Goal: Task Accomplishment & Management: Complete application form

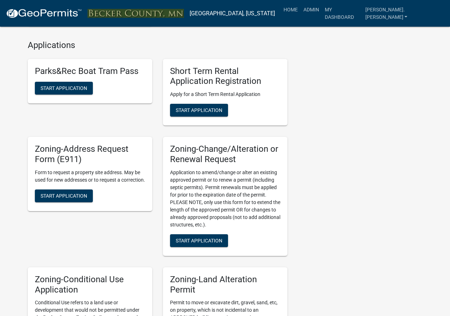
scroll to position [249, 0]
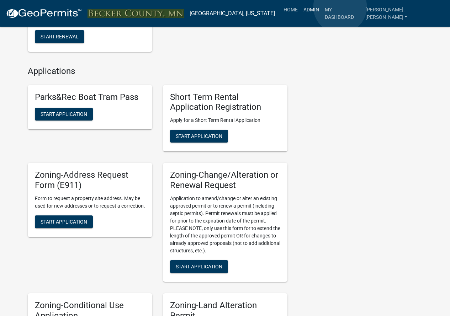
click at [322, 7] on link "Admin" at bounding box center [311, 10] width 21 height 14
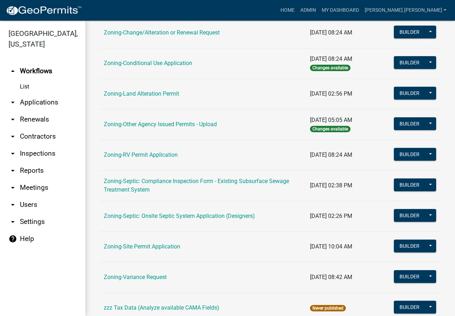
scroll to position [213, 0]
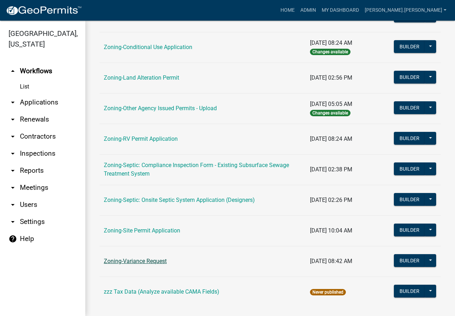
click at [160, 265] on link "Zoning-Variance Request" at bounding box center [135, 261] width 63 height 7
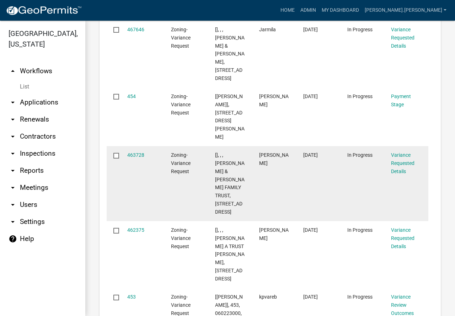
scroll to position [1302, 0]
click at [135, 158] on link "463728" at bounding box center [135, 155] width 17 height 6
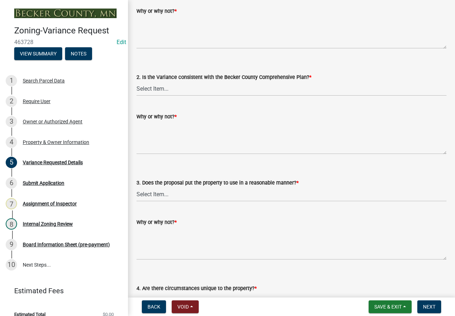
scroll to position [1387, 0]
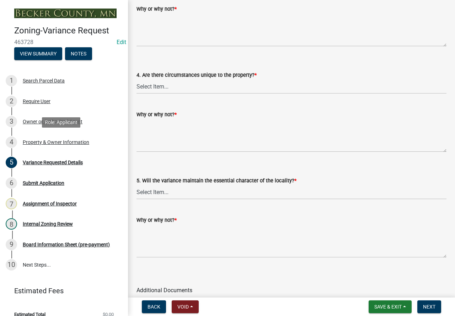
click at [55, 142] on div "Property & Owner Information" at bounding box center [56, 142] width 67 height 5
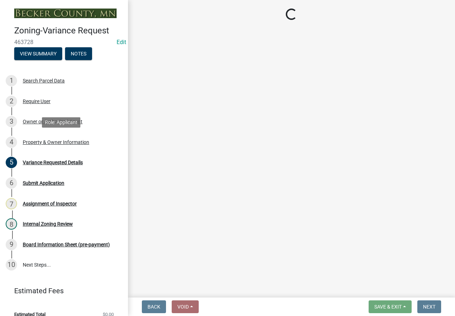
scroll to position [0, 0]
select select "341dbe48-7065-4cf8-80f2-c783158d934b"
select select "a1838a0c-3721-4596-baf4-31437942934f"
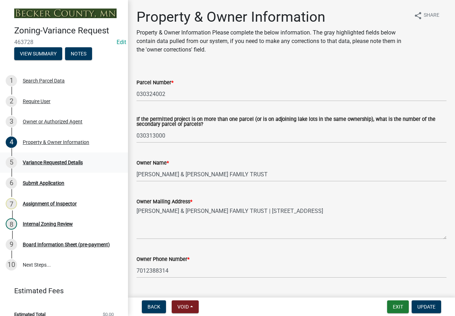
click at [52, 162] on div "Variance Requested Details" at bounding box center [53, 162] width 60 height 5
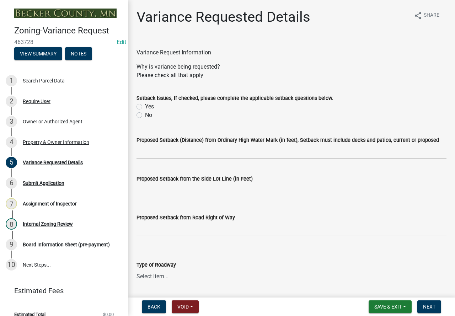
click at [145, 106] on label "Yes" at bounding box center [149, 106] width 9 height 9
click at [145, 106] on input "Yes" at bounding box center [147, 104] width 5 height 5
radio input "true"
click at [160, 150] on input "Proposed Setback (Distance) from Ordinary High Water Mark (in feet), Setback mu…" at bounding box center [292, 151] width 310 height 15
type input "87.5"
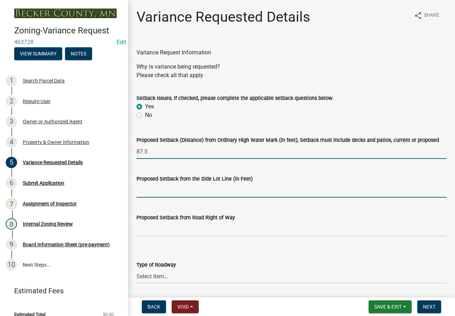
click at [190, 191] on input "Proposed Setback from the Side Lot Line (in Feet)" at bounding box center [292, 190] width 310 height 15
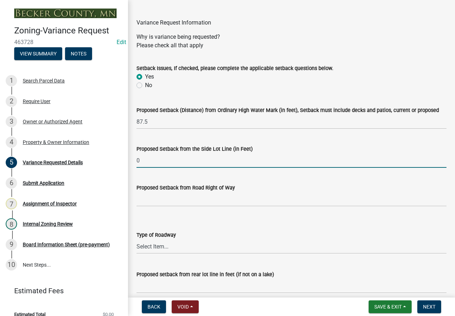
scroll to position [71, 0]
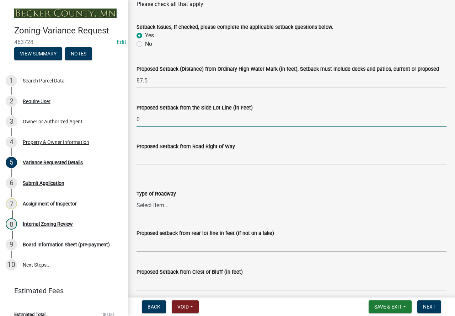
type input "0"
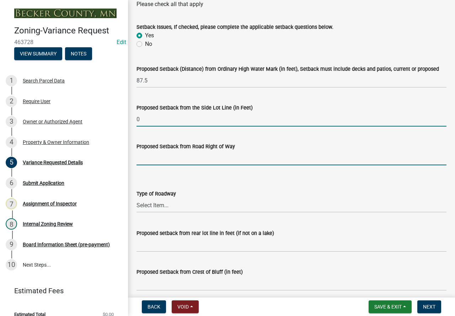
click at [191, 154] on input "Proposed Setback from Road Right of Way" at bounding box center [292, 158] width 310 height 15
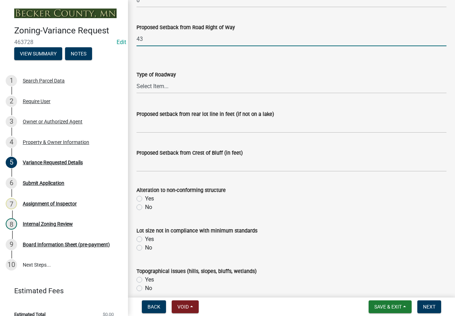
scroll to position [178, 0]
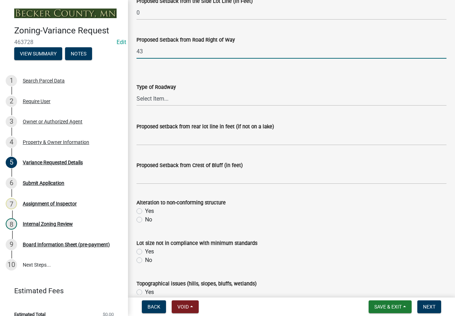
type input "43"
click at [176, 101] on select "Select Item... [GEOGRAPHIC_DATA]" at bounding box center [292, 98] width 310 height 15
click at [137, 91] on select "Select Item... [GEOGRAPHIC_DATA]" at bounding box center [292, 98] width 310 height 15
select select "edc6b78d-c029-41a6-a436-e6f76b5f0855"
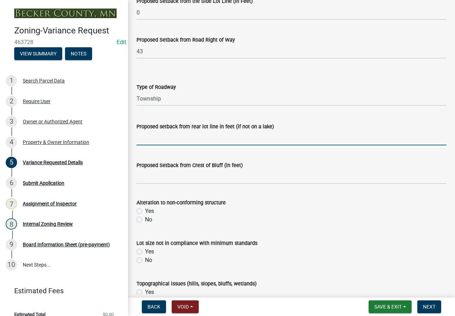
click at [173, 137] on input "Proposed setback from rear lot line in feet (if not on a lake)" at bounding box center [292, 138] width 310 height 15
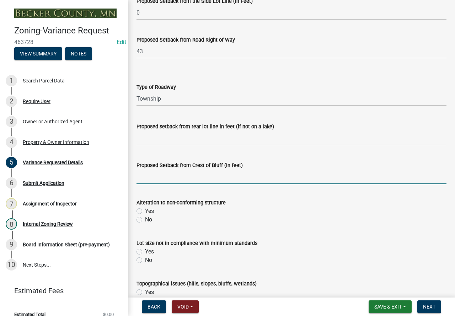
click at [156, 179] on input "Proposed Setback from Crest of Bluff (in feet)" at bounding box center [292, 177] width 310 height 15
type input "N/A"
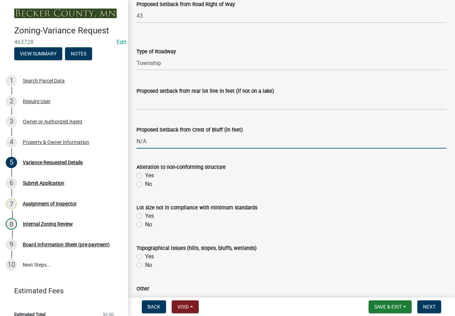
click at [145, 185] on label "No" at bounding box center [148, 184] width 7 height 9
click at [145, 185] on input "No" at bounding box center [147, 182] width 5 height 5
radio input "true"
click at [145, 216] on label "Yes" at bounding box center [149, 216] width 9 height 9
click at [145, 216] on input "Yes" at bounding box center [147, 214] width 5 height 5
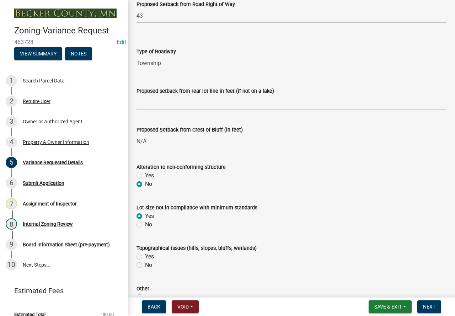
radio input "true"
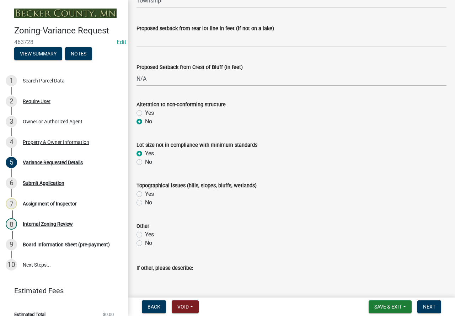
scroll to position [285, 0]
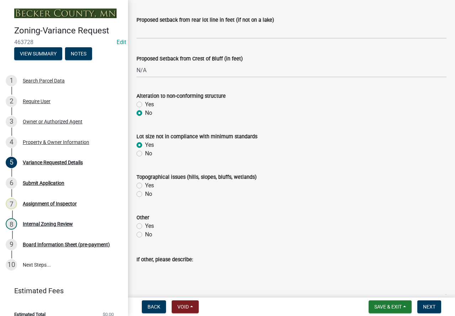
click at [145, 195] on label "No" at bounding box center [148, 194] width 7 height 9
click at [145, 195] on input "No" at bounding box center [147, 192] width 5 height 5
radio input "true"
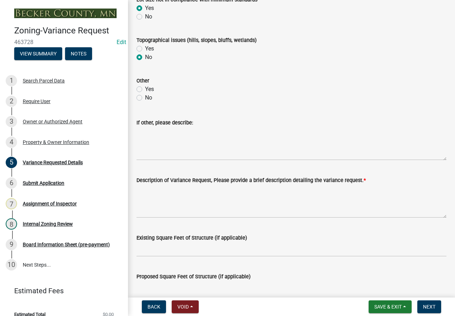
scroll to position [427, 0]
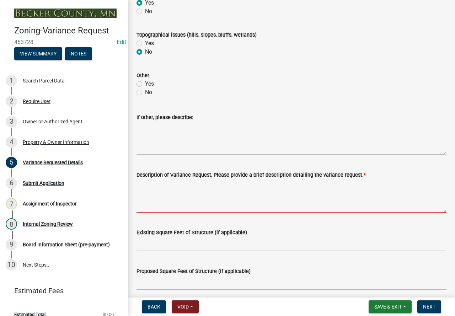
click at [163, 186] on textarea "Description of Variance Request, Please provide a brief description detailing t…" at bounding box center [292, 195] width 310 height 33
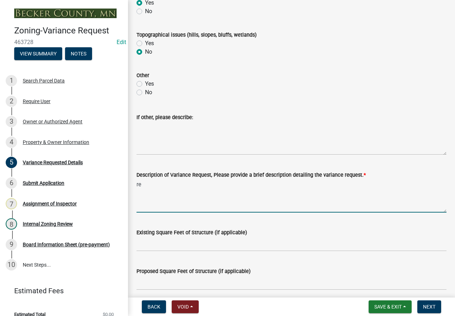
type textarea "r"
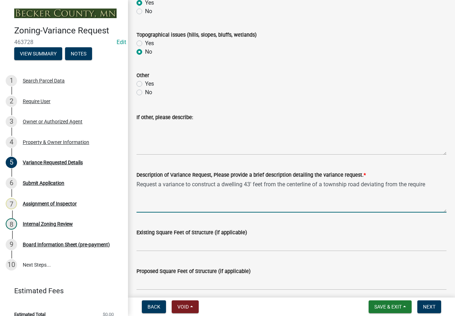
click at [363, 185] on textarea "Request a variance to construct a dwelling 43' feet from the centerline of a to…" at bounding box center [292, 195] width 310 height 33
click at [249, 190] on textarea "Request a variance to construct a dwelling 43' feet from the centerline of a to…" at bounding box center [292, 195] width 310 height 33
click at [255, 185] on textarea "Request a variance to construct a dwelling 43' feet from the centerline of a to…" at bounding box center [292, 195] width 310 height 33
click at [242, 191] on textarea "Request a variance to construct a dwelling 43' from the centerline of a townshi…" at bounding box center [292, 195] width 310 height 33
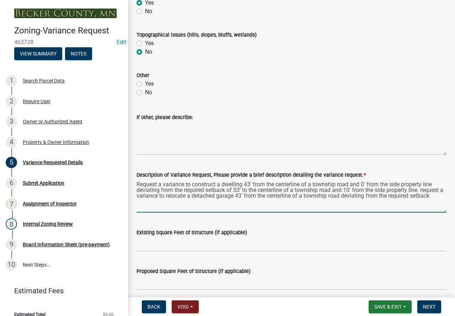
type textarea "Request a variance to construct a dwelling 43' from the centerline of a townshi…"
drag, startPoint x: 352, startPoint y: 236, endPoint x: 228, endPoint y: 203, distance: 128.8
click at [228, 203] on textarea "Request a variance to construct a dwelling 43' from the centerline of a townshi…" at bounding box center [292, 195] width 310 height 33
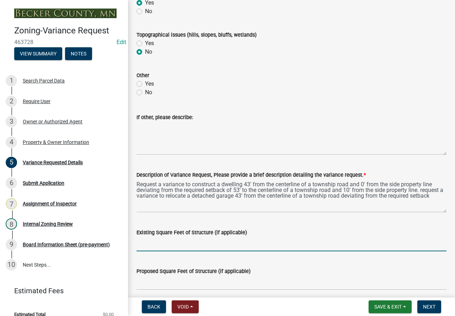
click at [176, 244] on input "Existing Square Feet of Structure (if applicable)" at bounding box center [292, 244] width 310 height 15
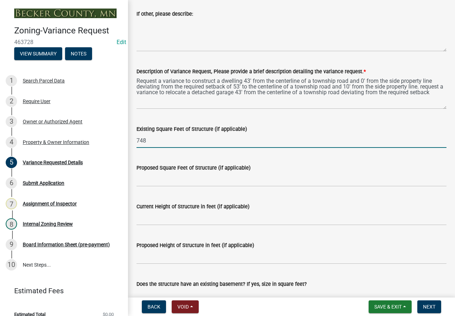
scroll to position [534, 0]
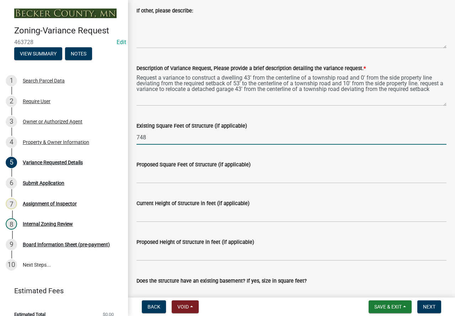
type input "748"
click at [150, 180] on input "Proposed Square Feet of Structure (if applicable)" at bounding box center [292, 176] width 310 height 15
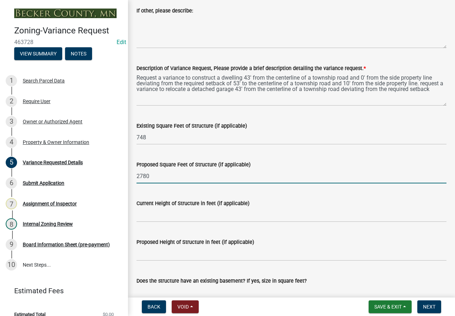
type input "2780"
click at [209, 256] on input "Proposed Height of Structure in feet (if applicable)" at bounding box center [292, 253] width 310 height 15
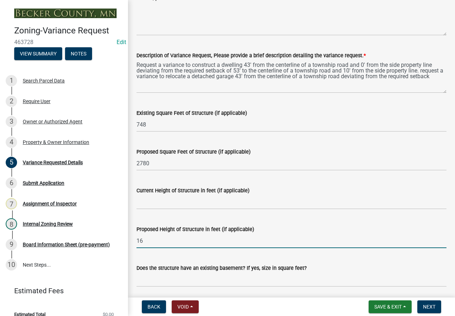
scroll to position [569, 0]
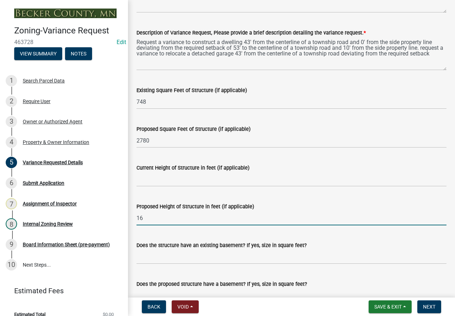
type input "16"
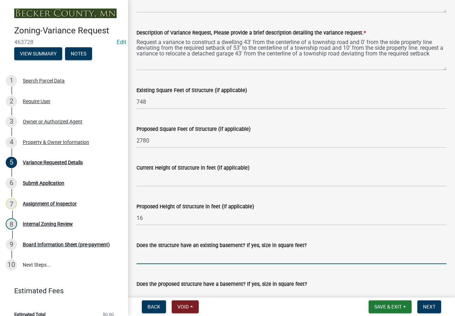
click at [221, 259] on input "Does the structure have an existing basement? If yes, size in square feet?" at bounding box center [292, 257] width 310 height 15
type input "N/A"
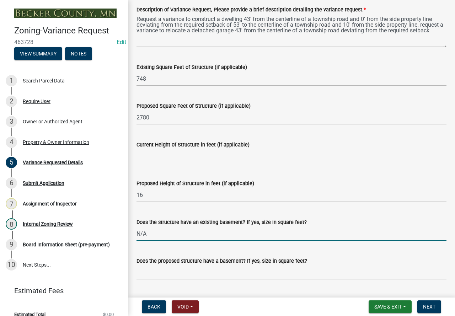
scroll to position [605, 0]
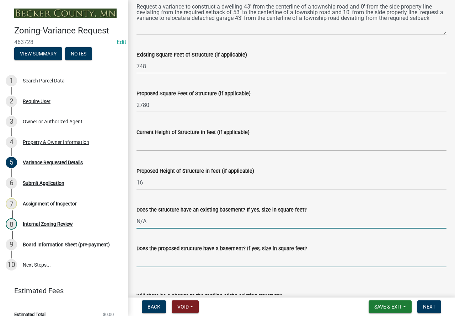
click at [195, 262] on input "Does the proposed structure have a basement? If yes, size in square feet?" at bounding box center [292, 260] width 310 height 15
type input "N/A"
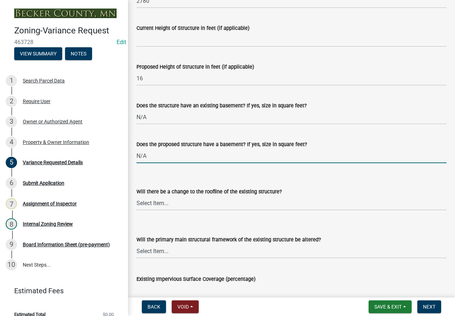
scroll to position [711, 0]
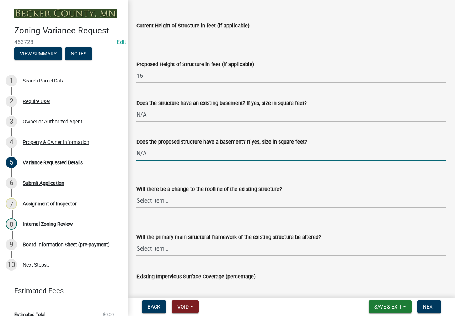
click at [174, 203] on select "Select Item... Yes No N/A" at bounding box center [292, 200] width 310 height 15
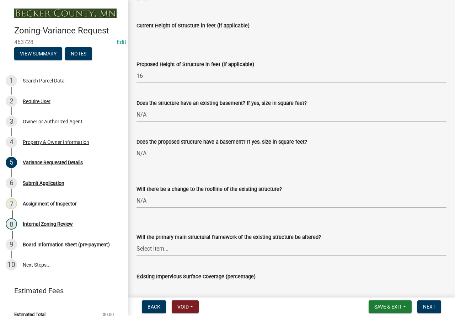
click at [137, 193] on select "Select Item... Yes No N/A" at bounding box center [292, 200] width 310 height 15
select select "a5c6235c-6fe0-43e3-9b64-f3566618e99d"
click at [177, 249] on select "Select Item... Yes No N/A" at bounding box center [292, 249] width 310 height 15
click at [137, 242] on select "Select Item... Yes No N/A" at bounding box center [292, 249] width 310 height 15
select select "a60f612c-e64d-4767-92b2-cb2f842b6e0b"
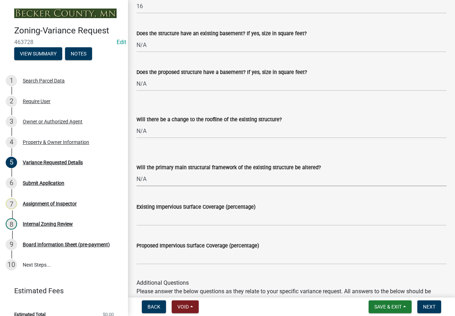
scroll to position [782, 0]
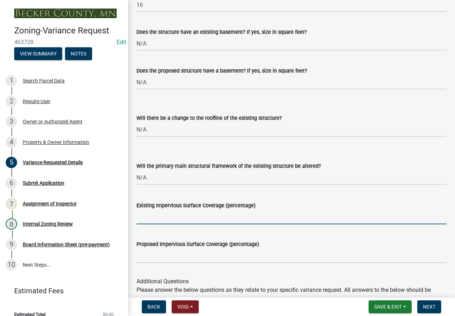
click at [198, 220] on input "Existing Impervious Surface Coverage (percentage)" at bounding box center [292, 217] width 310 height 15
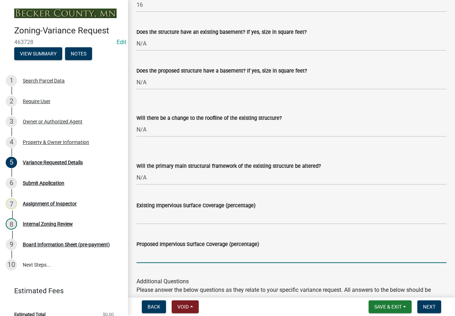
click at [250, 256] on input "Proposed Impervious Surface Coverage (percentage)" at bounding box center [292, 256] width 310 height 15
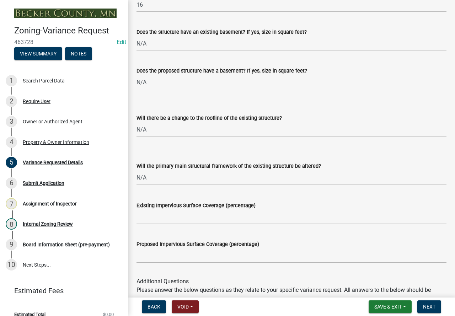
click at [412, 276] on div "Additional Questions Please answer the below questions as they relate to your s…" at bounding box center [292, 301] width 310 height 65
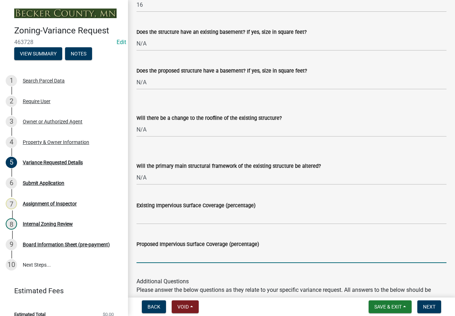
click at [365, 250] on input "Proposed Impervious Surface Coverage (percentage)" at bounding box center [292, 256] width 310 height 15
type input "25%"
click at [165, 219] on input "Existing Impervious Surface Coverage (percentage)" at bounding box center [292, 217] width 310 height 15
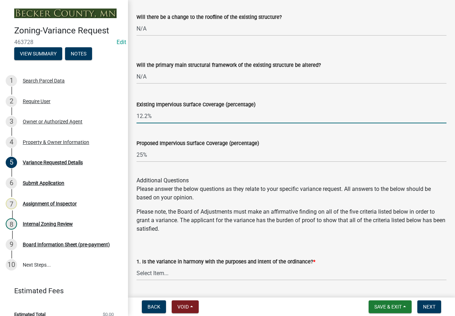
scroll to position [925, 0]
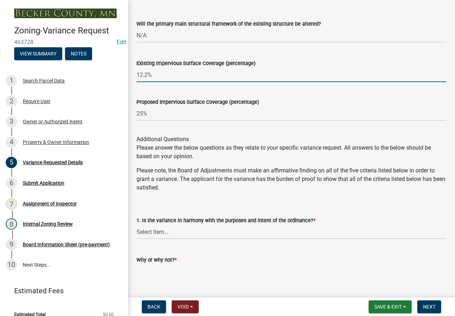
type input "12.2%"
click at [182, 234] on select "Select Item... Yes No" at bounding box center [292, 232] width 310 height 15
click at [137, 225] on select "Select Item... Yes No" at bounding box center [292, 232] width 310 height 15
select select "bb2b5e43-03c1-4874-9abf-a65f400af928"
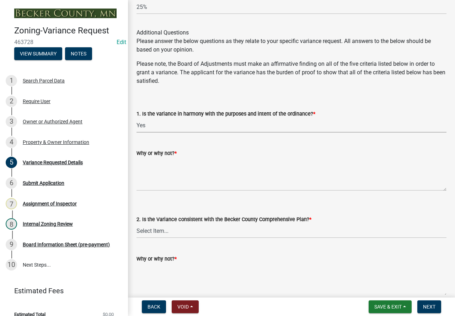
scroll to position [1067, 0]
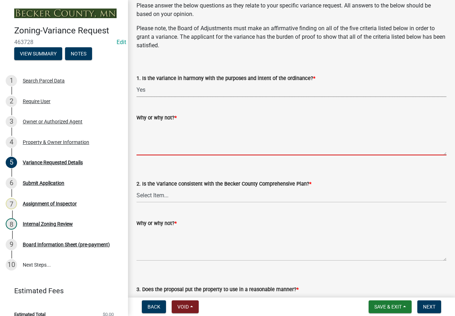
click at [237, 137] on textarea "Why or why not? *" at bounding box center [292, 138] width 310 height 33
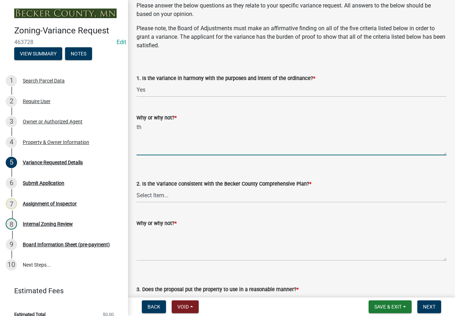
type textarea "t"
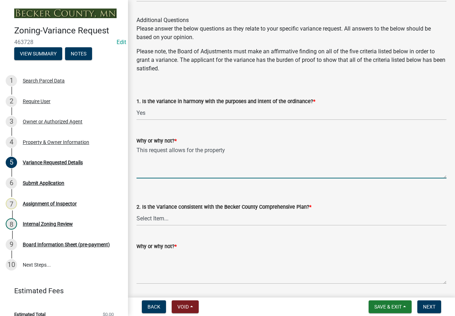
scroll to position [1031, 0]
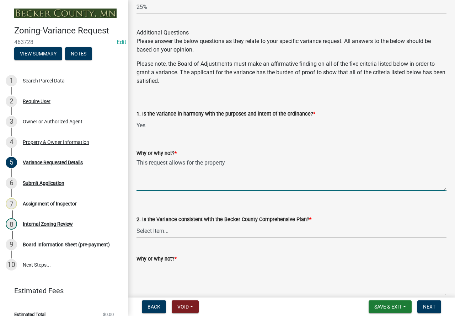
type textarea "This request allows for the property"
click at [209, 230] on select "Select Item... Yes No" at bounding box center [292, 231] width 310 height 15
click at [137, 224] on select "Select Item... Yes No" at bounding box center [292, 231] width 310 height 15
select select "8ea3e6c3-8fed-4904-aa20-2f643744aa0c"
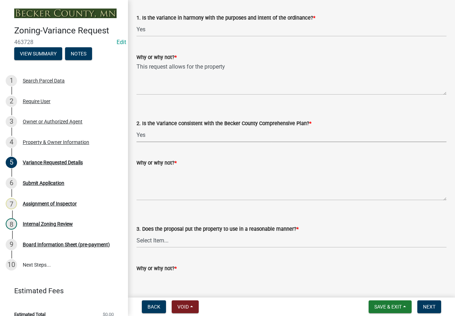
scroll to position [1138, 0]
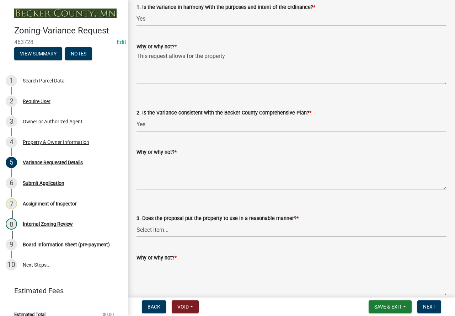
click at [212, 229] on select "Select Item... Yes No" at bounding box center [292, 230] width 310 height 15
click at [137, 223] on select "Select Item... Yes No" at bounding box center [292, 230] width 310 height 15
select select "860afd09-da87-482b-bca4-413f5cf53582"
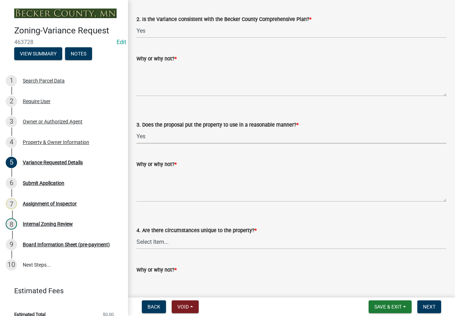
scroll to position [1245, 0]
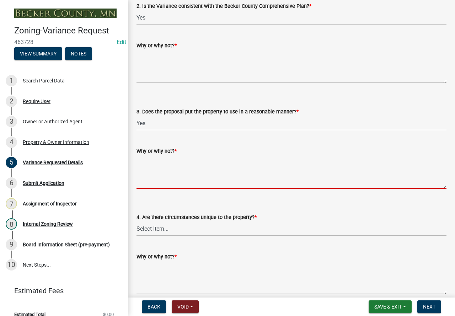
click at [188, 166] on textarea "Why or why not? *" at bounding box center [292, 171] width 310 height 33
click at [193, 225] on div "4. Are there circumstances unique to the property? * Select Item... Yes No" at bounding box center [292, 224] width 310 height 23
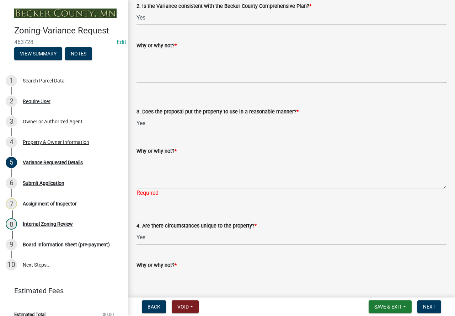
click at [137, 230] on select "Select Item... Yes No" at bounding box center [292, 237] width 310 height 15
select select "ee8740c3-f4d5-48cf-ad42-c8f7342b480c"
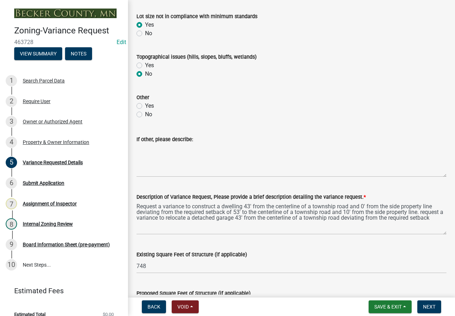
scroll to position [391, 0]
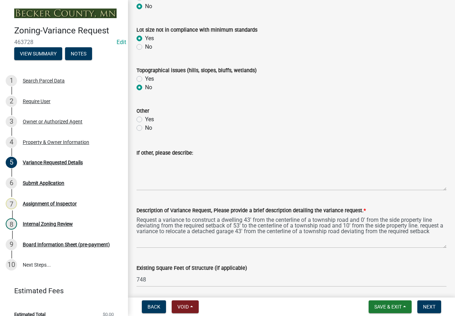
click at [145, 120] on label "Yes" at bounding box center [149, 119] width 9 height 9
click at [145, 120] on input "Yes" at bounding box center [147, 117] width 5 height 5
radio input "true"
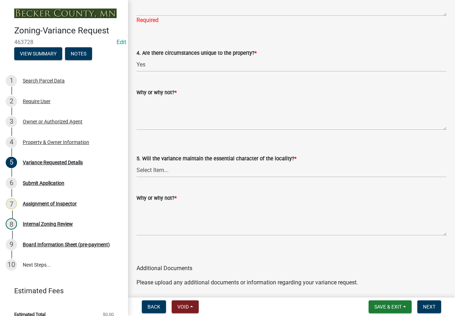
scroll to position [1423, 0]
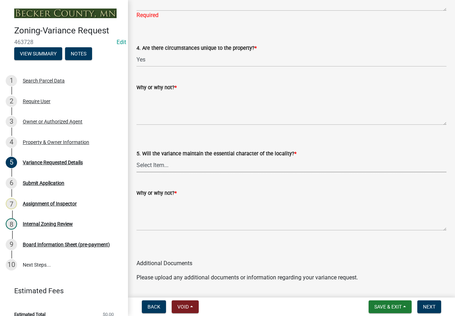
click at [201, 169] on select "Select Item... Yes No" at bounding box center [292, 165] width 310 height 15
click at [137, 158] on select "Select Item... Yes No" at bounding box center [292, 165] width 310 height 15
select select "1aa51e34-4f0a-4095-a3f3-287665056048"
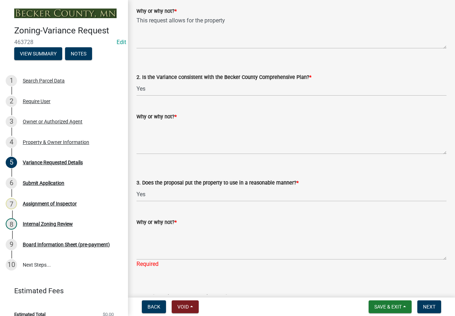
scroll to position [1138, 0]
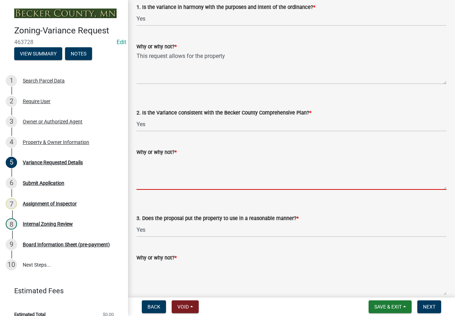
click at [197, 172] on textarea "Why or why not? *" at bounding box center [292, 172] width 310 height 33
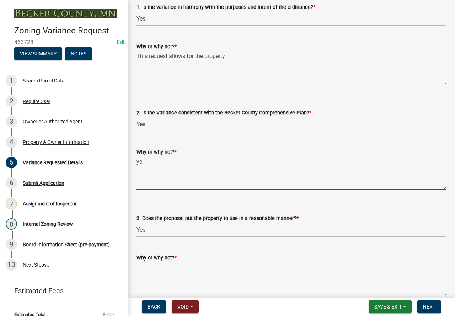
type textarea "y"
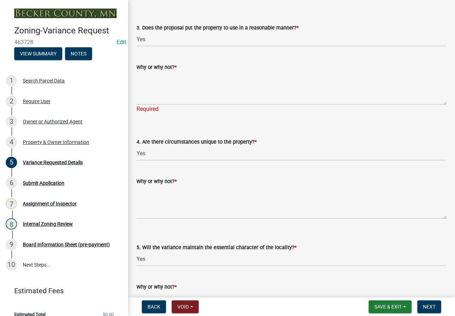
scroll to position [1316, 0]
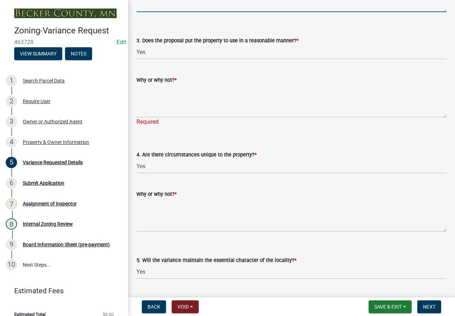
type textarea "Yes"
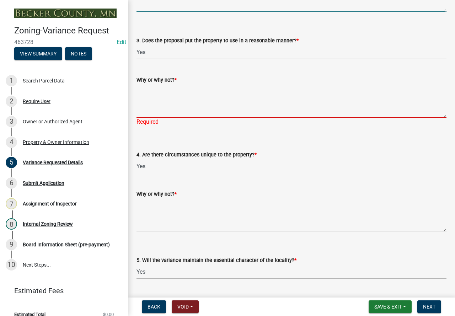
click at [145, 88] on textarea "Why or why not? *" at bounding box center [292, 100] width 310 height 33
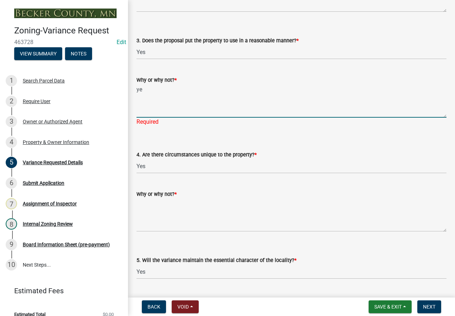
type textarea "y"
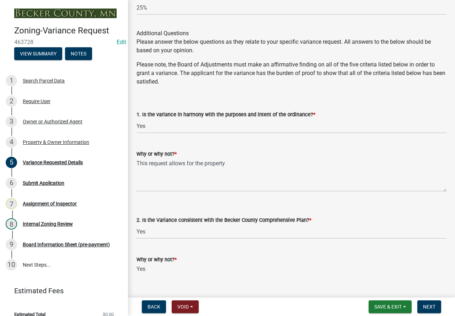
scroll to position [1031, 0]
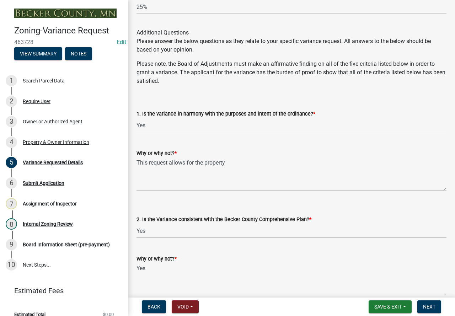
type textarea "Yes, if granted this variance"
click at [237, 167] on textarea "This request allows for the property" at bounding box center [292, 174] width 310 height 33
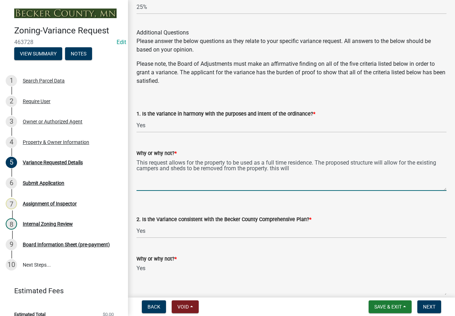
drag, startPoint x: 294, startPoint y: 170, endPoint x: 272, endPoint y: 168, distance: 22.2
click at [272, 168] on textarea "This request allows for the property to be used as a full time residence. The p…" at bounding box center [292, 174] width 310 height 33
type textarea "This request allows for the property to be used as a full time residence. The p…"
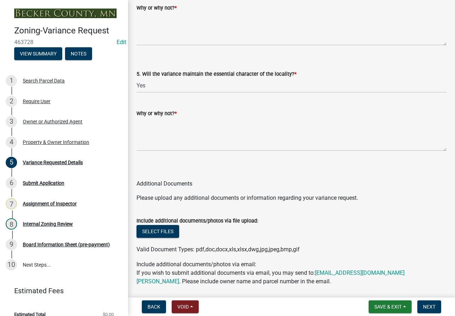
scroll to position [1483, 0]
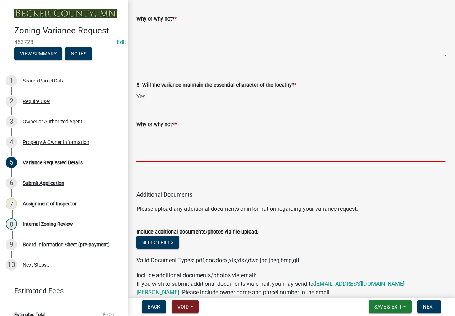
click at [172, 134] on textarea "Why or why not? *" at bounding box center [292, 145] width 310 height 33
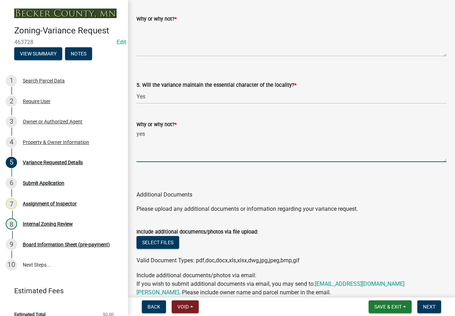
type textarea "yes"
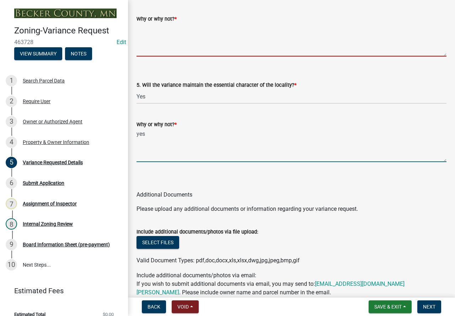
drag, startPoint x: 182, startPoint y: 28, endPoint x: 192, endPoint y: 21, distance: 11.8
click at [184, 26] on textarea "Why or why not? *" at bounding box center [292, 39] width 310 height 33
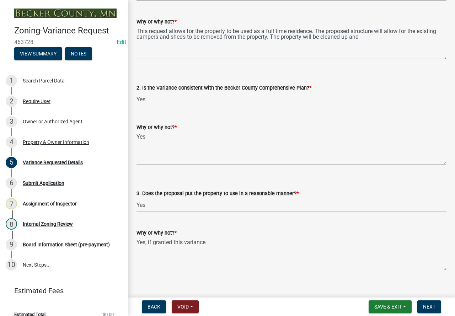
scroll to position [1163, 0]
type textarea "yes"
click at [398, 306] on span "Save & Exit" at bounding box center [388, 307] width 27 height 6
click at [378, 270] on button "Save" at bounding box center [383, 271] width 57 height 17
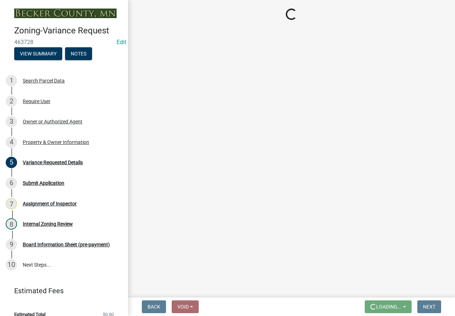
scroll to position [0, 0]
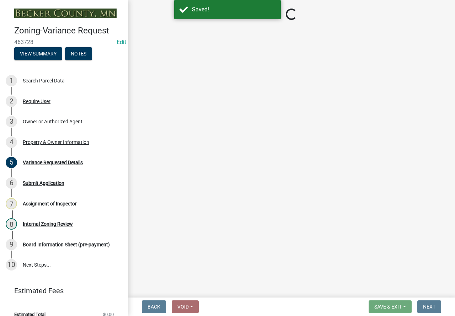
select select "edc6b78d-c029-41a6-a436-e6f76b5f0855"
select select "a5c6235c-6fe0-43e3-9b64-f3566618e99d"
select select "a60f612c-e64d-4767-92b2-cb2f842b6e0b"
select select "bb2b5e43-03c1-4874-9abf-a65f400af928"
select select "8ea3e6c3-8fed-4904-aa20-2f643744aa0c"
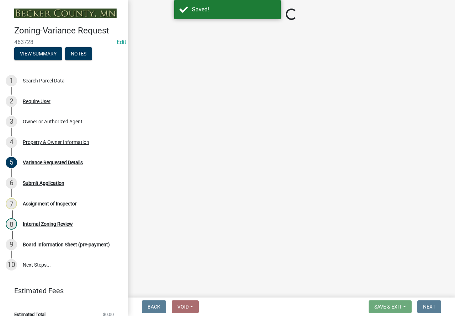
select select "860afd09-da87-482b-bca4-413f5cf53582"
select select "ee8740c3-f4d5-48cf-ad42-c8f7342b480c"
select select "1aa51e34-4f0a-4095-a3f3-287665056048"
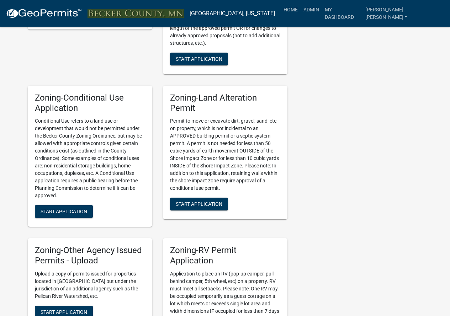
scroll to position [462, 0]
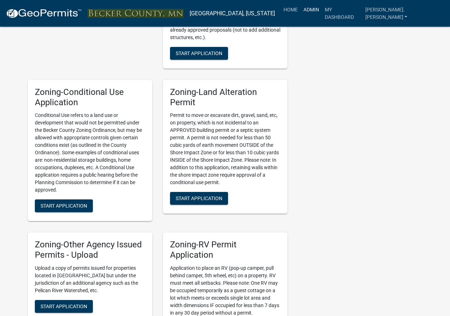
click at [322, 7] on link "Admin" at bounding box center [311, 10] width 21 height 14
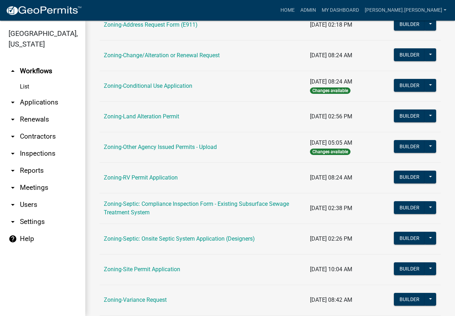
scroll to position [178, 0]
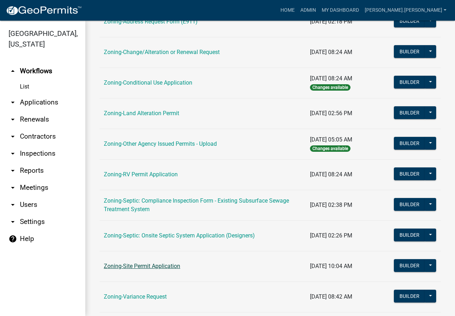
click at [173, 269] on link "Zoning-Site Permit Application" at bounding box center [142, 266] width 76 height 7
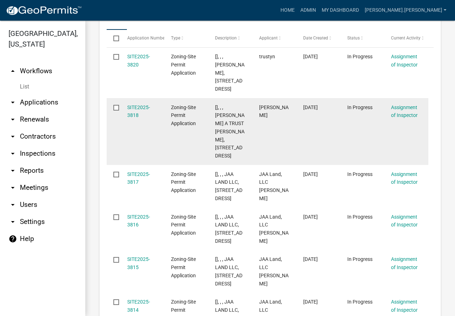
scroll to position [142, 0]
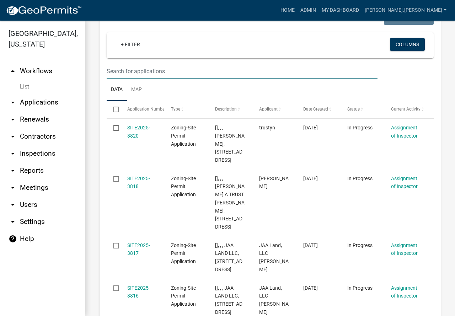
click at [174, 69] on input "text" at bounding box center [242, 71] width 271 height 15
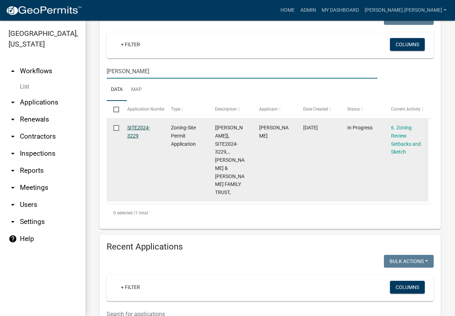
type input "van raden"
click at [136, 129] on link "SITE2024-3229" at bounding box center [138, 132] width 23 height 14
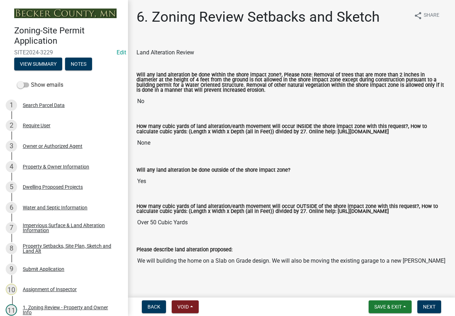
drag, startPoint x: 162, startPoint y: 181, endPoint x: 134, endPoint y: 189, distance: 28.7
drag, startPoint x: 134, startPoint y: 189, endPoint x: 133, endPoint y: 225, distance: 36.7
click at [133, 225] on div "How many cubic yards of land alteration/earth movement will occur OUTSIDE of th…" at bounding box center [291, 212] width 321 height 36
click at [82, 163] on div "4 Property & Owner Information" at bounding box center [61, 166] width 111 height 11
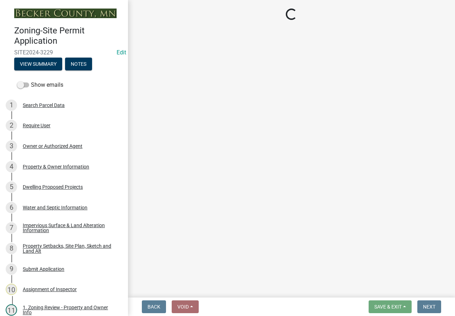
select select "b4fc589a-01c8-47e4-a72e-871857921bc6"
select select "f87eba17-8ed9-4ad8-aefc-fe36a3f3544b"
select select "393a978c-6bd5-4cb2-a6a0-db6feb8732b8"
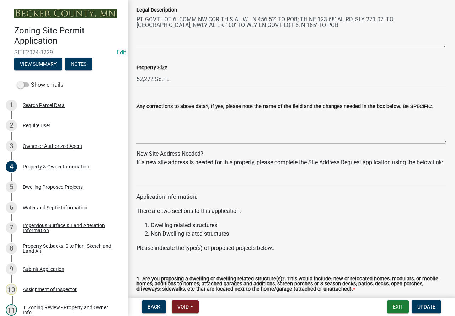
scroll to position [581, 0]
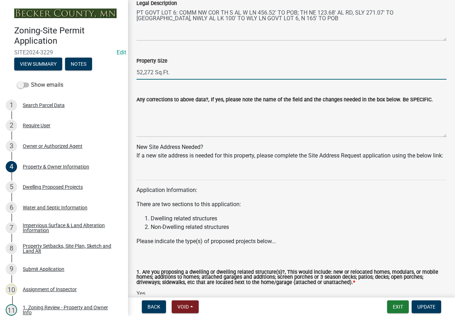
click at [175, 69] on input "52,272 Sq.Ft." at bounding box center [292, 72] width 310 height 15
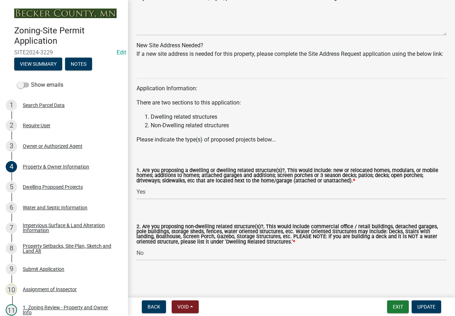
scroll to position [692, 0]
type input "21780sqft"
click at [431, 307] on span "Update" at bounding box center [427, 307] width 18 height 6
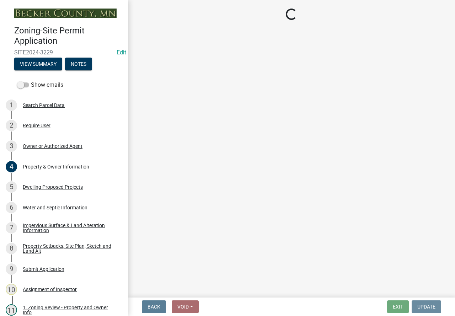
scroll to position [0, 0]
click at [85, 189] on div "5 Dwelling Proposed Projects" at bounding box center [61, 186] width 111 height 11
select select "9c51a48b-0bee-4836-8d5c-beab6e77ad2a"
select select "25b8aef2-9eed-4c0f-8836-08d4b8d082b1"
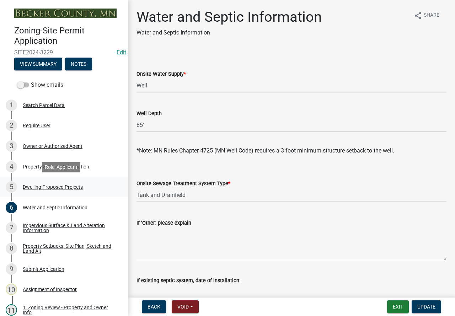
select select "5b8abcc6-67f7-49fb-8f25-c295ccc2b339"
select select "566f81cc-4b3f-4ecb-9f16-a2b313352c61"
select select "f4ae0446-41fa-4afd-99aa-409617c58827"
select select "4f5e2784-8c40-49a3-b0e9-8f1a3cbab4f4"
select select "a045e8de-0125-48b5-a52c-0705e3235ca5"
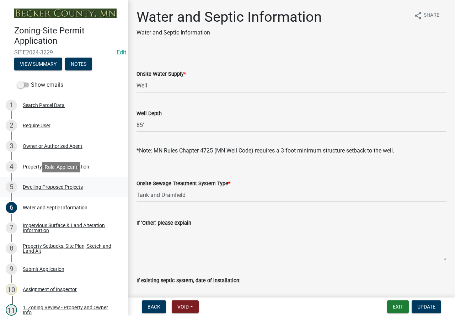
select select "744d8552-d7ef-4cf1-b465-42901748f06c"
select select "c6a0a915-8859-4117-97a8-42e675f9bace"
select select "638dddef-31f4-4d73-b0b5-0ffc7b344434"
select select "43dc438e-12cf-4fa6-b4ef-a236ffc627d7"
select select "8786fdd2-7f96-462d-8069-e958fae6b9a0"
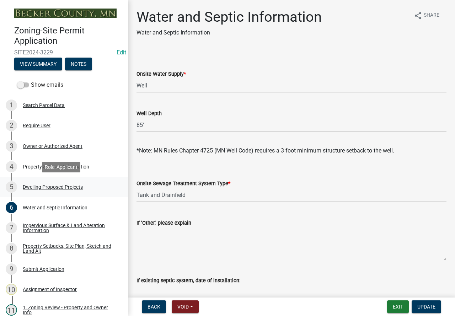
select select "59dc9cee-723e-448c-a454-fe3238b55aba"
select select "75cb6c0c-1bab-4101-a7ce-eb87cbd598c1"
select select "92a0ce08-7963-4b1d-9a71-a10ef3c9fec5"
select select "8e4dc0e1-7dfa-4afc-85b9-5ad40795f204"
select select "107cbe59-677b-44f2-96fc-816b282ebb79"
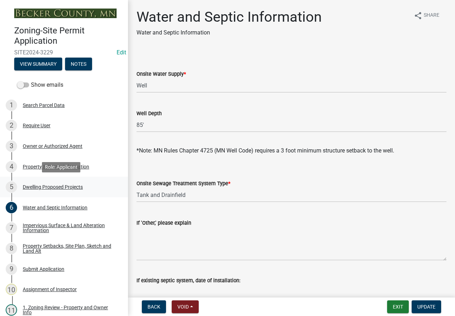
select select "ab9119d1-7da9-49c4-9fac-8c142204c89d"
select select "7f420323-49a9-4fd0-9441-05b3dc777552"
select select "ec305202-ae01-487b-b5e4-3a5aacc1e384"
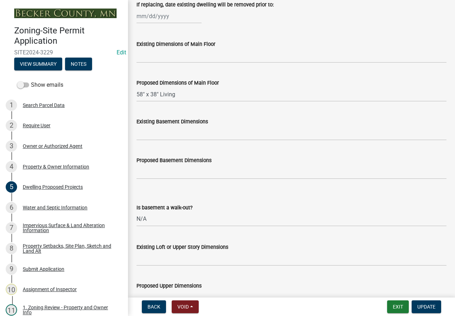
scroll to position [320, 0]
click at [145, 100] on input "58" x 38" Living" at bounding box center [292, 94] width 310 height 15
drag, startPoint x: 155, startPoint y: 103, endPoint x: 197, endPoint y: 101, distance: 42.0
click at [156, 101] on input "58 x 38" Living" at bounding box center [292, 94] width 310 height 15
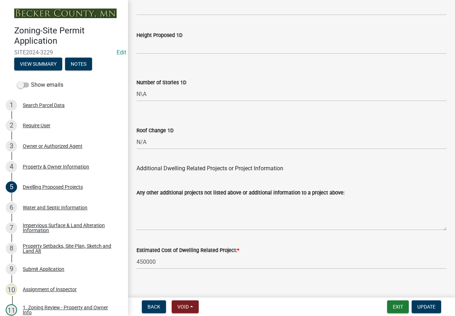
scroll to position [1817, 0]
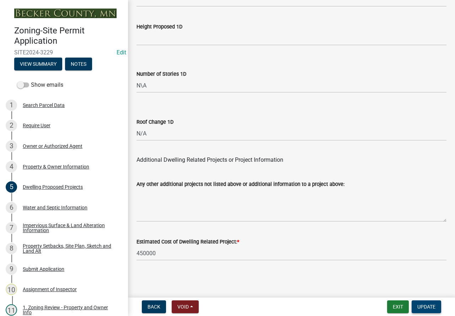
type input "58 x 38 Living"
click at [419, 306] on span "Update" at bounding box center [427, 307] width 18 height 6
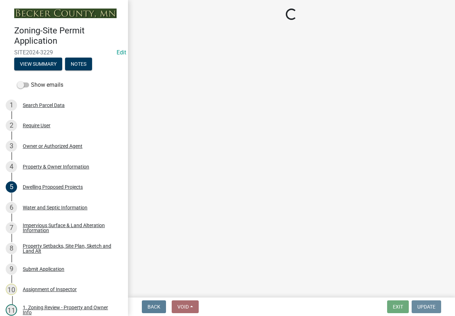
scroll to position [0, 0]
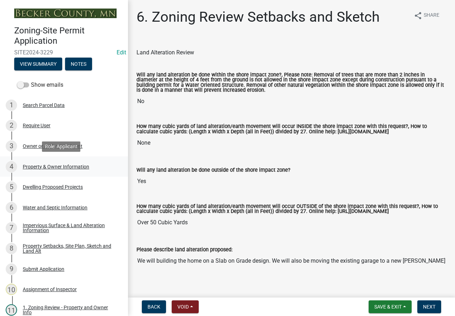
click at [67, 167] on div "Property & Owner Information" at bounding box center [56, 166] width 67 height 5
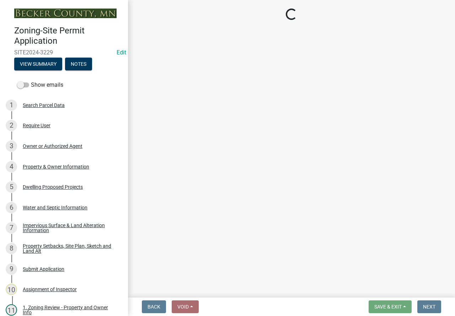
select select "b4fc589a-01c8-47e4-a72e-871857921bc6"
select select "f87eba17-8ed9-4ad8-aefc-fe36a3f3544b"
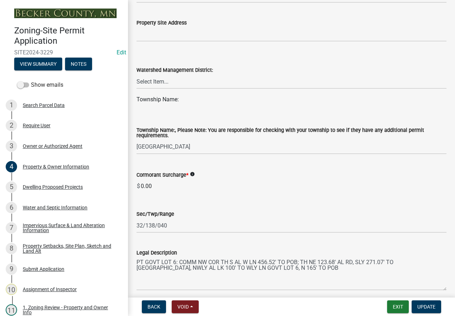
scroll to position [692, 0]
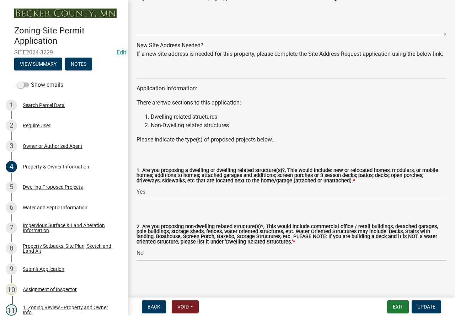
click at [185, 251] on select "Select Item... Yes No" at bounding box center [292, 253] width 310 height 15
click at [137, 246] on select "Select Item... Yes No" at bounding box center [292, 253] width 310 height 15
select select "5a5634ed-f11e-4c7b-90e1-096e6cfd17b9"
click at [421, 307] on span "Update" at bounding box center [427, 307] width 18 height 6
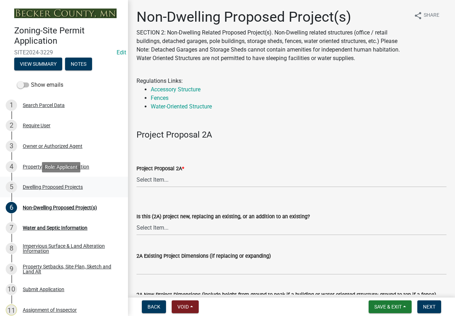
click at [76, 187] on div "Dwelling Proposed Projects" at bounding box center [53, 187] width 60 height 5
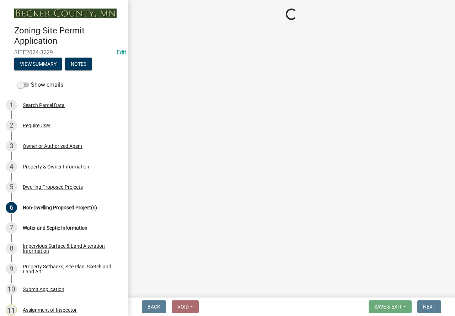
select select "5b8abcc6-67f7-49fb-8f25-c295ccc2b339"
select select "566f81cc-4b3f-4ecb-9f16-a2b313352c61"
select select "f4ae0446-41fa-4afd-99aa-409617c58827"
select select "4f5e2784-8c40-49a3-b0e9-8f1a3cbab4f4"
select select "a045e8de-0125-48b5-a52c-0705e3235ca5"
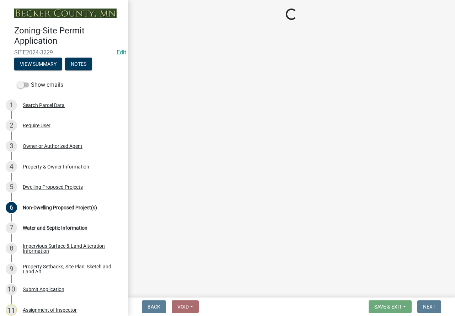
select select "744d8552-d7ef-4cf1-b465-42901748f06c"
select select "c6a0a915-8859-4117-97a8-42e675f9bace"
select select "638dddef-31f4-4d73-b0b5-0ffc7b344434"
select select "43dc438e-12cf-4fa6-b4ef-a236ffc627d7"
select select "8786fdd2-7f96-462d-8069-e958fae6b9a0"
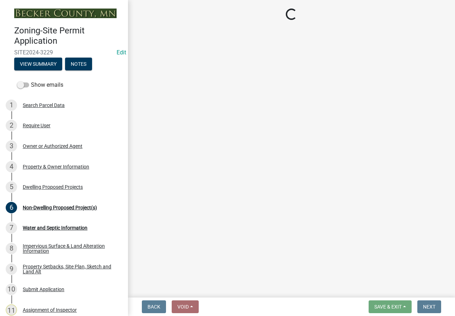
select select "59dc9cee-723e-448c-a454-fe3238b55aba"
select select "75cb6c0c-1bab-4101-a7ce-eb87cbd598c1"
select select "92a0ce08-7963-4b1d-9a71-a10ef3c9fec5"
select select "8e4dc0e1-7dfa-4afc-85b9-5ad40795f204"
select select "107cbe59-677b-44f2-96fc-816b282ebb79"
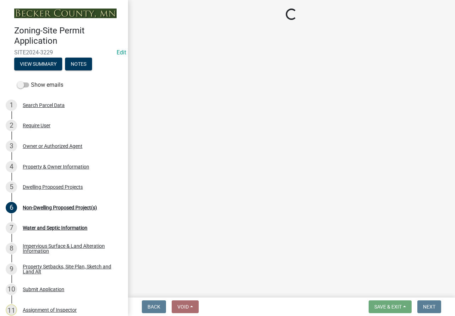
select select "ab9119d1-7da9-49c4-9fac-8c142204c89d"
select select "7f420323-49a9-4fd0-9441-05b3dc777552"
select select "ec305202-ae01-487b-b5e4-3a5aacc1e384"
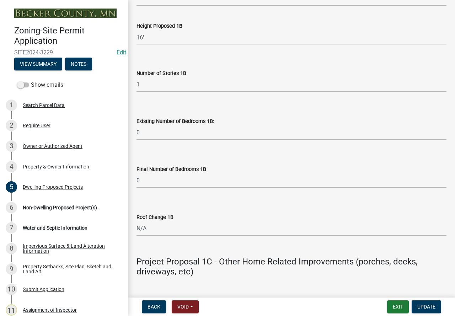
scroll to position [1817, 0]
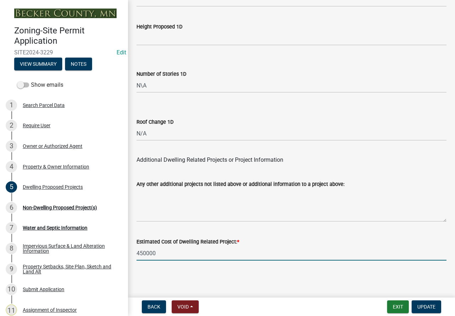
click at [144, 253] on input "450000" at bounding box center [292, 253] width 310 height 15
click at [145, 253] on input "450000" at bounding box center [292, 253] width 310 height 15
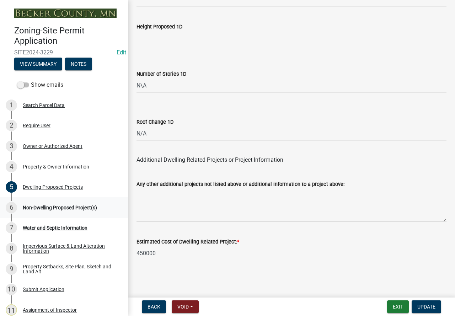
click at [71, 207] on div "Non-Dwelling Proposed Project(s)" at bounding box center [60, 207] width 74 height 5
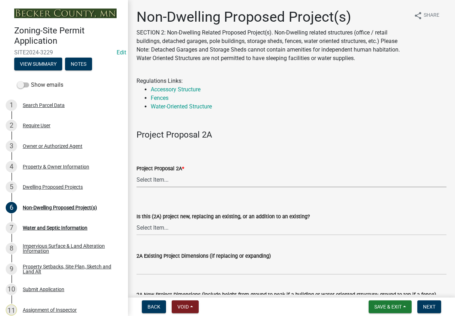
click at [157, 176] on select "Select Item... N/A Commercial Office/Retail Building Detached Garage Pole Build…" at bounding box center [292, 180] width 310 height 15
click at [137, 173] on select "Select Item... N/A Commercial Office/Retail Building Detached Garage Pole Build…" at bounding box center [292, 180] width 310 height 15
select select "97c48b8f-5b3b-4eb5-baa1-64080d5416e1"
click at [211, 225] on select "Select Item... New to Property (new or used structure) Relocating/moving existi…" at bounding box center [292, 228] width 310 height 15
click at [137, 221] on select "Select Item... New to Property (new or used structure) Relocating/moving existi…" at bounding box center [292, 228] width 310 height 15
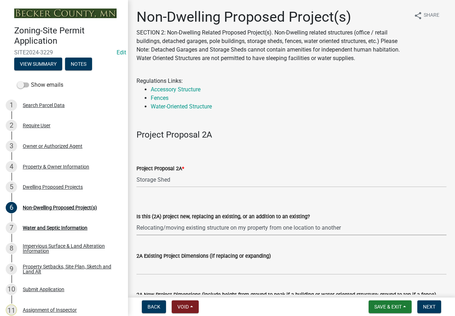
select select "36a8dc7e-5287-4fe3-b802-0764a7c76875"
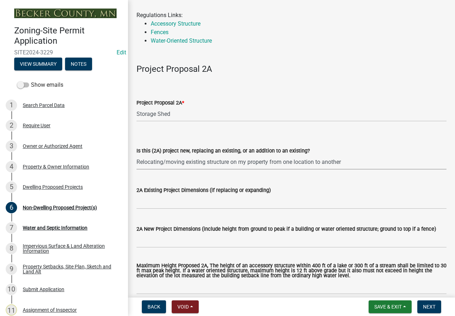
scroll to position [71, 0]
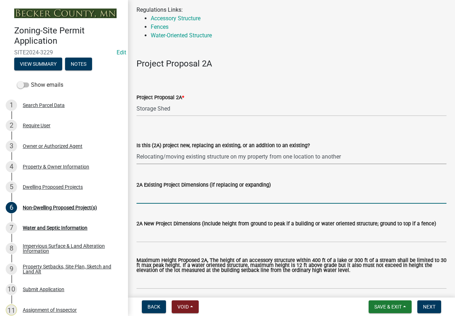
click at [185, 198] on input "2A Existing Project Dimensions (if replacing or expanding)" at bounding box center [292, 196] width 310 height 15
type input "748"
click at [164, 236] on input "2A New Project Dimensions (include height from ground to peak if a building or …" at bounding box center [292, 235] width 310 height 15
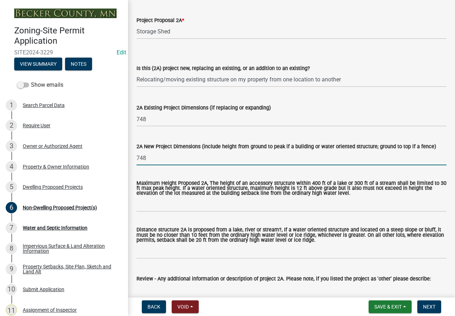
scroll to position [178, 0]
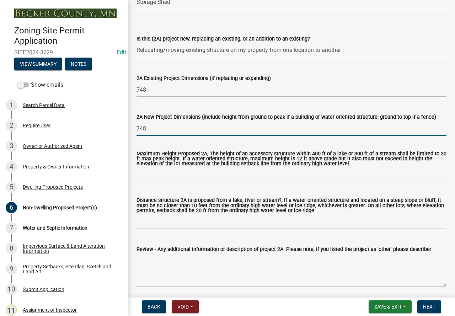
type input "748"
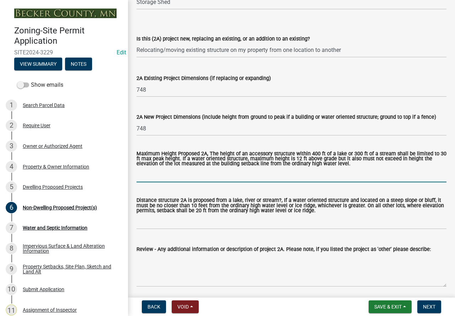
click at [180, 176] on input "Maximum Height Proposed 2A, The height of an accessory structure within 400 ft …" at bounding box center [292, 175] width 310 height 15
type input "16"
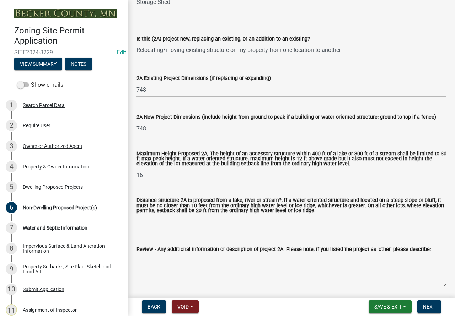
click at [152, 221] on input "Distance structure 2A is proposed from a lake, river or stream?, If a water ori…" at bounding box center [292, 222] width 310 height 15
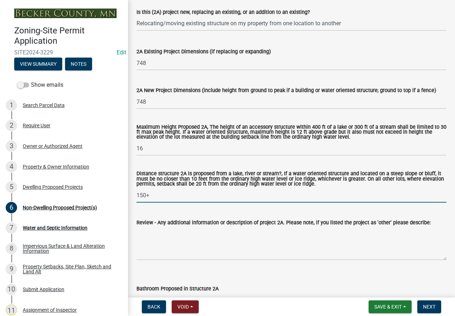
scroll to position [249, 0]
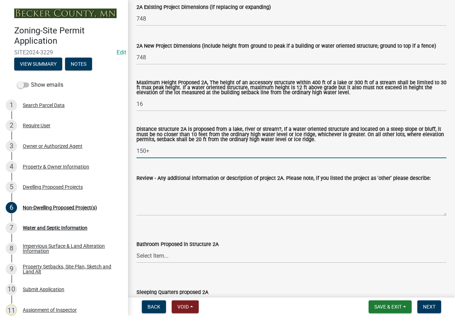
type input "150+"
click at [230, 191] on textarea "Review - Any additional information or description of project 2A. Please note, …" at bounding box center [292, 198] width 310 height 33
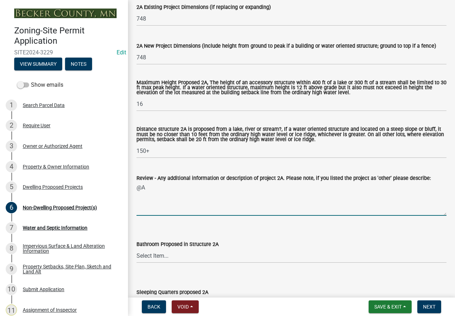
type textarea "@"
click at [186, 190] on textarea "2A is just moving and existing" at bounding box center [292, 198] width 310 height 33
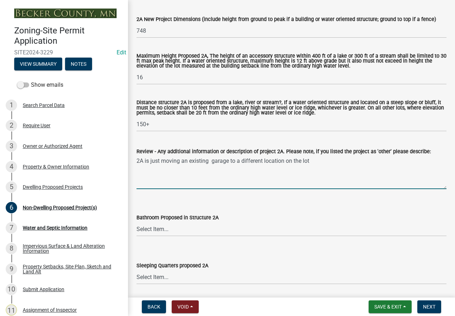
scroll to position [320, 0]
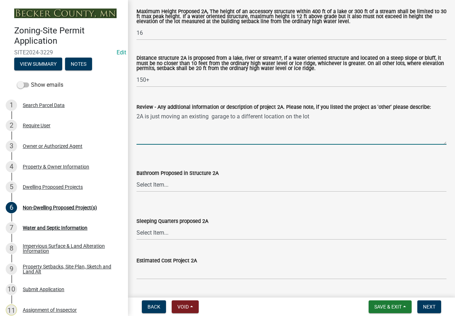
type textarea "2A is just moving an existing garage to a different location on the lot"
click at [176, 183] on select "Select Item... N/A Yes No" at bounding box center [292, 184] width 310 height 15
click at [137, 178] on select "Select Item... N/A Yes No" at bounding box center [292, 184] width 310 height 15
select select "6094bfe3-a997-46d7-8224-ceb3abf7e49e"
click at [175, 233] on select "Select Item... N/A Yes No" at bounding box center [292, 232] width 310 height 15
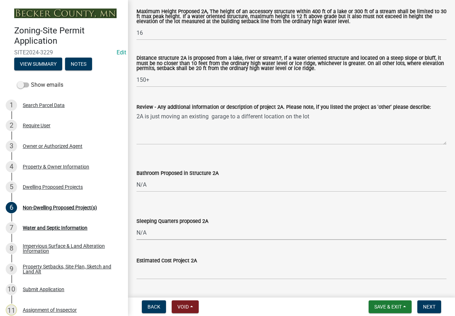
click at [137, 226] on select "Select Item... N/A Yes No" at bounding box center [292, 232] width 310 height 15
select select "ae391dbd-f41d-43ca-bdf1-092bd9136923"
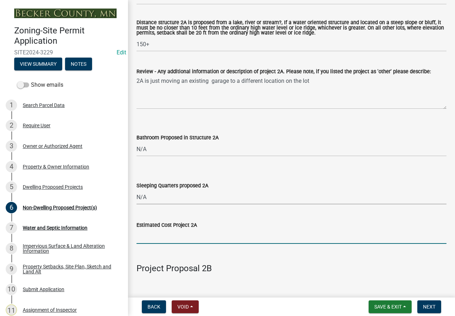
click at [177, 240] on input "text" at bounding box center [292, 236] width 310 height 15
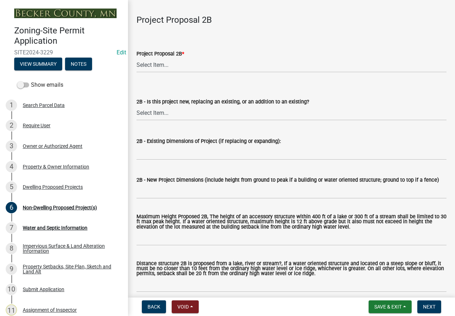
scroll to position [605, 0]
type input "0"
click at [175, 61] on select "Select Item... N/A Commercial Office/Retail Building Detached Garage Pole Build…" at bounding box center [292, 65] width 310 height 15
click at [137, 58] on select "Select Item... N/A Commercial Office/Retail Building Detached Garage Pole Build…" at bounding box center [292, 65] width 310 height 15
select select "258cbdbc-8629-455d-9fed-6a57bf82144e"
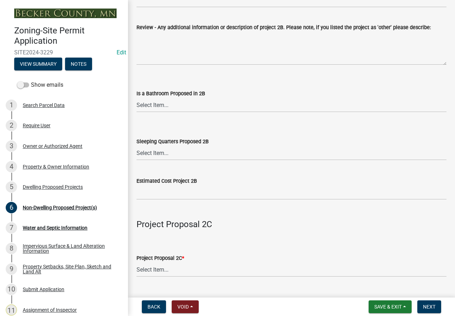
scroll to position [925, 0]
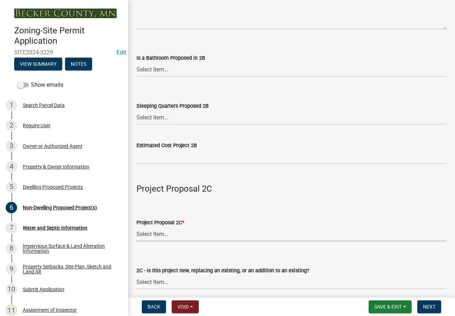
click at [163, 237] on select "Select Item... N/A Commercial Office/Retail Building Detached Garage Pole Build…" at bounding box center [292, 234] width 310 height 15
click at [137, 228] on select "Select Item... N/A Commercial Office/Retail Building Detached Garage Pole Build…" at bounding box center [292, 234] width 310 height 15
select select "a9a8393f-3c28-47b8-b6d9-84c94641c3fc"
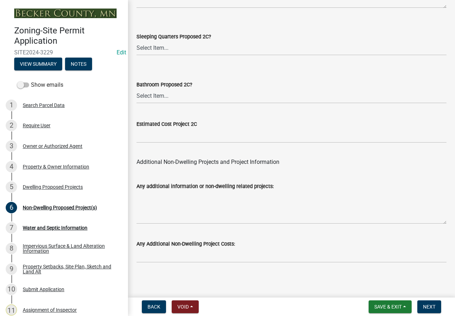
scroll to position [1440, 0]
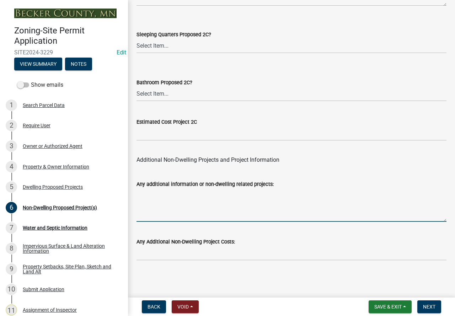
click at [199, 198] on textarea "Any additional information or non-dwelling related projects:" at bounding box center [292, 205] width 310 height 33
type textarea "cost of moving garage is included in the dwelling related project estimated cost"
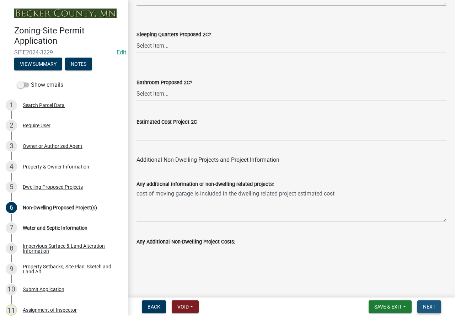
click at [428, 303] on button "Next" at bounding box center [430, 307] width 24 height 13
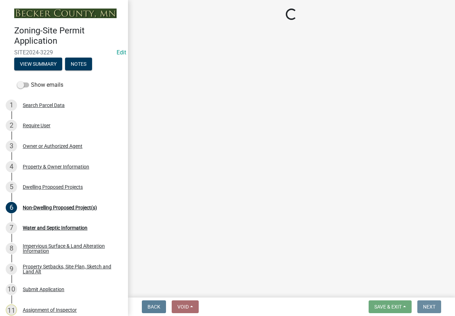
scroll to position [0, 0]
select select "9c51a48b-0bee-4836-8d5c-beab6e77ad2a"
select select "25b8aef2-9eed-4c0f-8836-08d4b8d082b1"
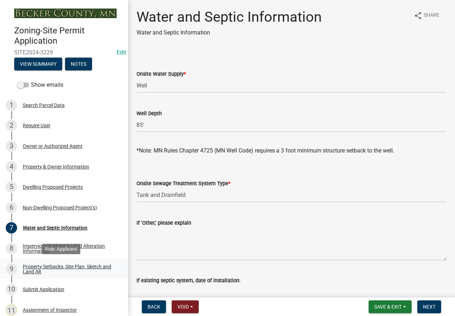
drag, startPoint x: 53, startPoint y: 278, endPoint x: 49, endPoint y: 285, distance: 8.1
drag, startPoint x: 49, startPoint y: 285, endPoint x: 254, endPoint y: 160, distance: 239.6
click at [254, 160] on wm-data-entity-input "*Note: MN Rules Chapter 4725 (MN Well Code) requires a 3 foot minimum structure…" at bounding box center [292, 149] width 310 height 23
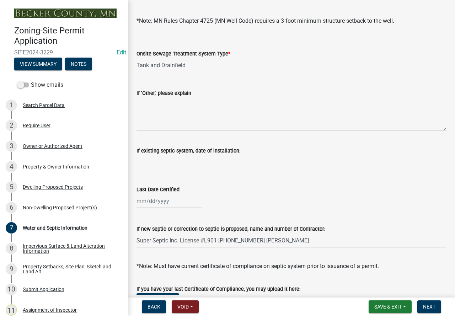
scroll to position [142, 0]
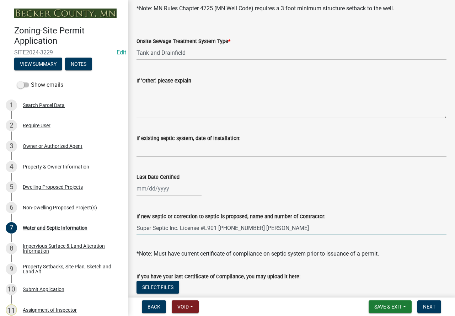
click at [310, 229] on input "Super Septic Inc. License #L901 218 863-7500 Wayne Johnson" at bounding box center [292, 228] width 310 height 15
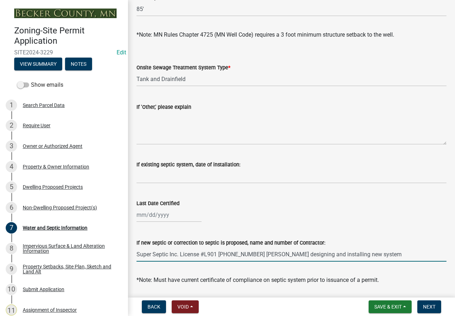
scroll to position [152, 0]
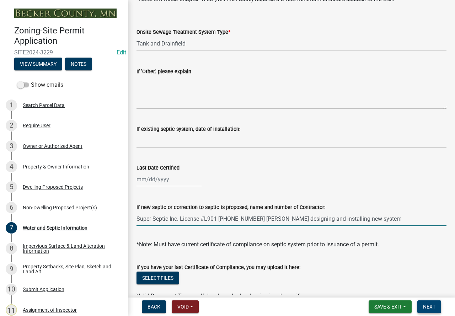
type input "Super Septic Inc. License #L901 218 863-7500 Wayne Johnson designing and instal…"
click at [432, 309] on span "Next" at bounding box center [429, 307] width 12 height 6
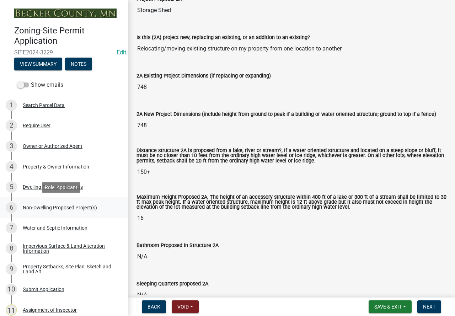
scroll to position [36, 0]
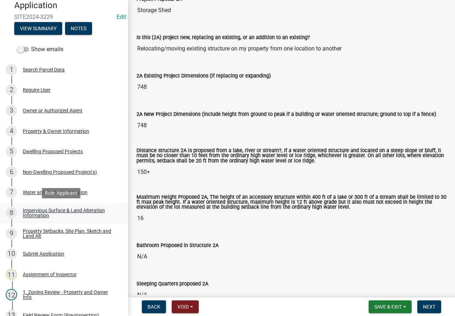
click at [86, 208] on div "Impervious Surface & Land Alteration Information" at bounding box center [70, 213] width 94 height 10
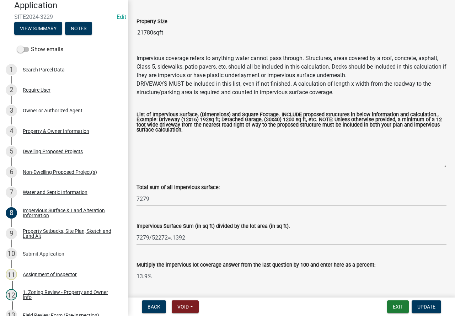
scroll to position [37, 0]
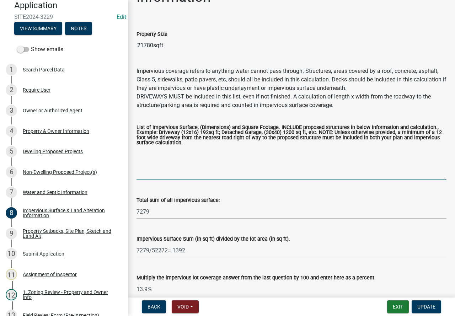
click at [168, 156] on textarea "List of Impervious Surface, (Dimensions) and Square Footage. INCLUDE proposed s…" at bounding box center [292, 163] width 310 height 33
click at [73, 208] on div "Impervious Surface & Land Alteration Information" at bounding box center [70, 213] width 94 height 10
click at [152, 153] on textarea "List of Impervious Surface, (Dimensions) and Square Footage. INCLUDE proposed s…" at bounding box center [292, 163] width 310 height 33
type textarea "proposed"
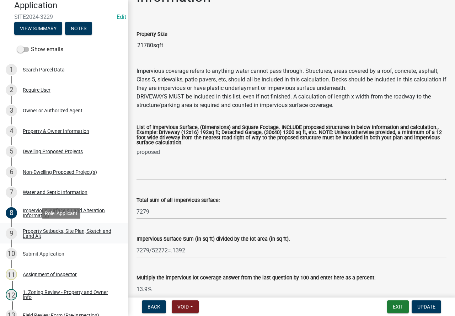
click at [68, 234] on div "Property Setbacks, Site Plan, Sketch and Land Alt" at bounding box center [70, 234] width 94 height 10
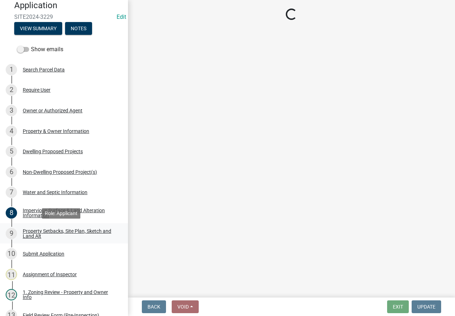
select select "7b13c63f-e699-4112-b373-98fbd28ec536"
select select "5f2b9799-b439-4eeb-815a-4195303a3125"
select select "b56a4575-9846-47cf-8067-c59a4853da22"
select select "12f785fb-c378-4b18-841c-21c73dc99083"
select select "e8ab2dc3-aa3f-46f3-9b4a-37eb25ad84af"
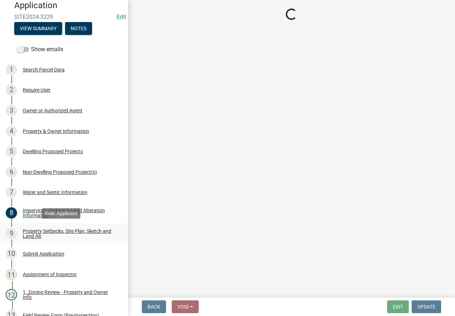
select select "27b2a8b4-abf6-463e-8c0c-7c5d2b4fe26f"
select select "5ad4ab64-b44e-481c-9000-9e5907aa74e1"
select select "e019de12-4845-45f2-ad10-5fb76eee0e55"
select select "c8b8ea71-7088-4e87-a493-7bc88cc2835b"
select select "a4ce8fad-3c47-4e2b-9375-28a8f2ee630b"
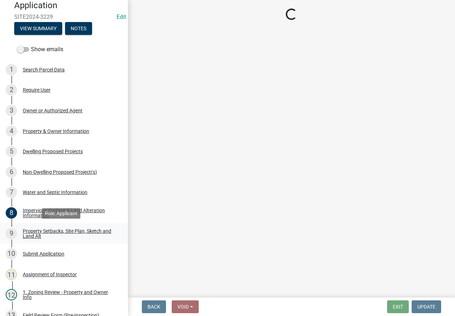
select select "4421853d-5e11-4b64-95ec-6c47066881cc"
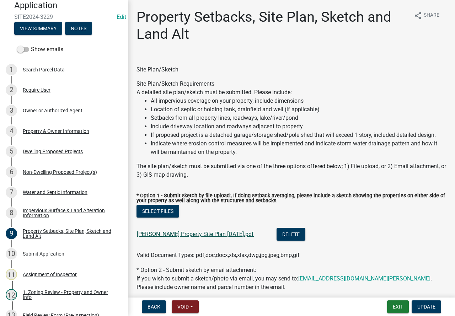
click at [194, 232] on link "VAN RADEN Property Site Plan 08-04-2024.pdf" at bounding box center [195, 234] width 117 height 7
click at [83, 210] on div "Impervious Surface & Land Alteration Information" at bounding box center [70, 213] width 94 height 10
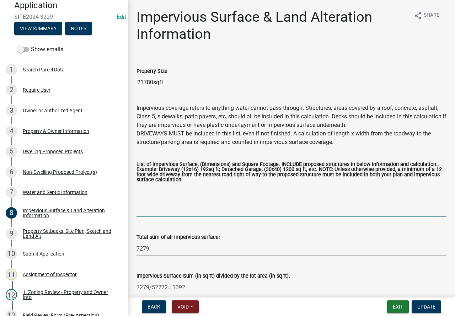
click at [168, 185] on textarea "List of Impervious Surface, (Dimensions) and Square Footage. INCLUDE proposed s…" at bounding box center [292, 200] width 310 height 33
click at [136, 187] on div "List of Impervious Surface, (Dimensions) and Square Footage. INCLUDE proposed s…" at bounding box center [291, 184] width 321 height 65
click at [138, 188] on textarea "2780 748 2191" at bounding box center [292, 200] width 310 height 33
click at [137, 193] on textarea "proposed house 2780 748 2191" at bounding box center [292, 200] width 310 height 33
drag, startPoint x: 138, startPoint y: 202, endPoint x: 208, endPoint y: 184, distance: 72.9
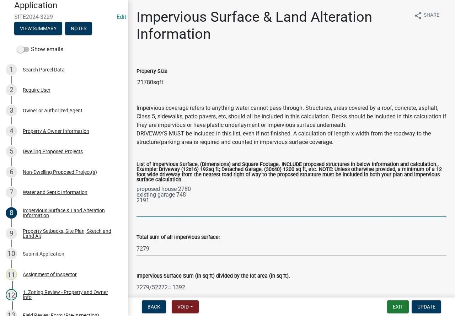
click at [141, 202] on textarea "proposed house 2780 existing garage 748 2191" at bounding box center [292, 200] width 310 height 33
drag, startPoint x: 175, startPoint y: 202, endPoint x: 168, endPoint y: 203, distance: 6.8
click at [168, 203] on textarea "proposed house 2780 existing garage 748 driveway 2191" at bounding box center [292, 200] width 310 height 33
click at [180, 199] on textarea "proposed house 2780 existing garage 748 driveway 2191" at bounding box center [292, 200] width 310 height 33
type textarea "proposed house 2780 existing garage 748 driveway 1917"
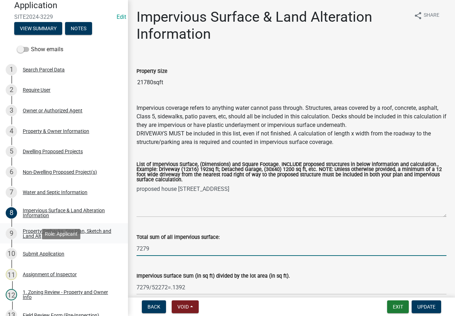
drag, startPoint x: 169, startPoint y: 246, endPoint x: 113, endPoint y: 233, distance: 57.5
click at [106, 247] on div "Zoning-Site Permit Application SITE2024-3229 Edit View Summary Notes Show email…" at bounding box center [227, 158] width 455 height 316
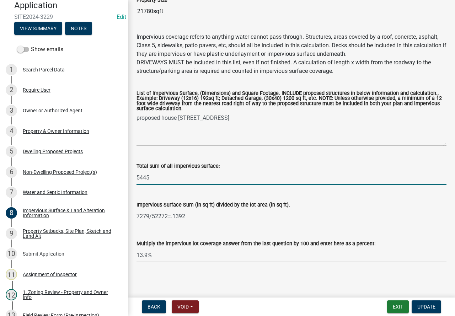
type input "5445"
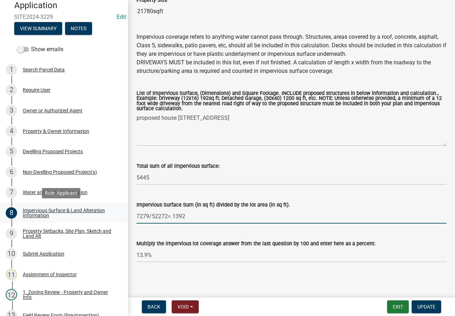
drag, startPoint x: 190, startPoint y: 216, endPoint x: 73, endPoint y: 210, distance: 116.8
click at [73, 210] on div "Zoning-Site Permit Application SITE2024-3229 Edit View Summary Notes Show email…" at bounding box center [227, 158] width 455 height 316
type input "5445/21780=0.025"
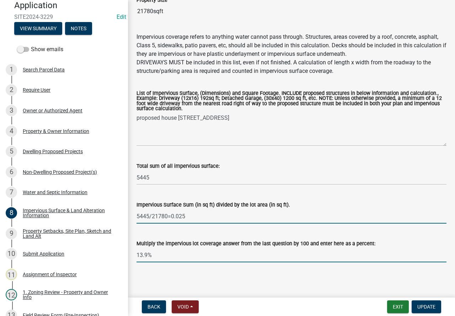
click at [185, 252] on input "13.9%" at bounding box center [292, 255] width 310 height 15
type input "25%"
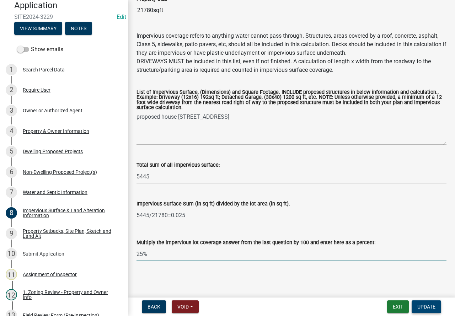
click at [423, 310] on button "Update" at bounding box center [427, 307] width 30 height 13
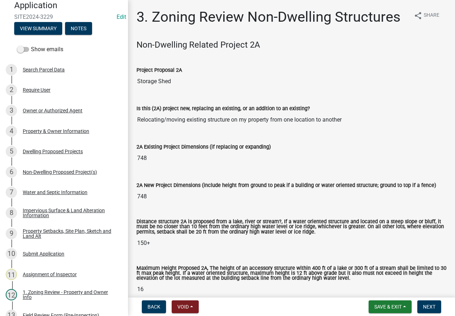
scroll to position [36, 0]
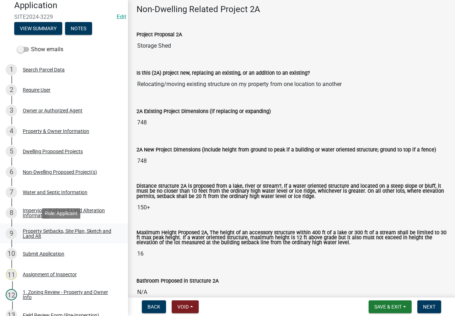
click at [77, 232] on div "Property Setbacks, Site Plan, Sketch and Land Alt" at bounding box center [70, 234] width 94 height 10
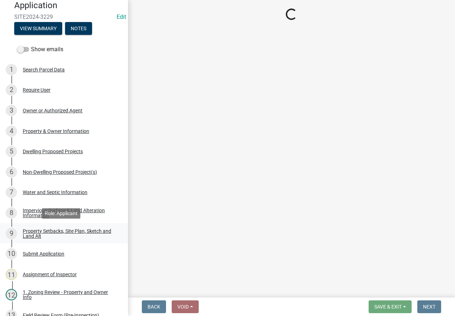
scroll to position [0, 0]
select select "7b13c63f-e699-4112-b373-98fbd28ec536"
select select "5f2b9799-b439-4eeb-815a-4195303a3125"
select select "b56a4575-9846-47cf-8067-c59a4853da22"
select select "12f785fb-c378-4b18-841c-21c73dc99083"
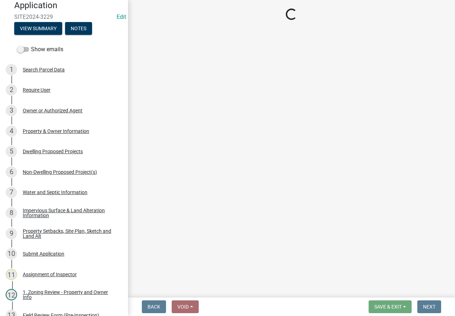
select select "e8ab2dc3-aa3f-46f3-9b4a-37eb25ad84af"
select select "27b2a8b4-abf6-463e-8c0c-7c5d2b4fe26f"
select select "5ad4ab64-b44e-481c-9000-9e5907aa74e1"
select select "e019de12-4845-45f2-ad10-5fb76eee0e55"
select select "c8b8ea71-7088-4e87-a493-7bc88cc2835b"
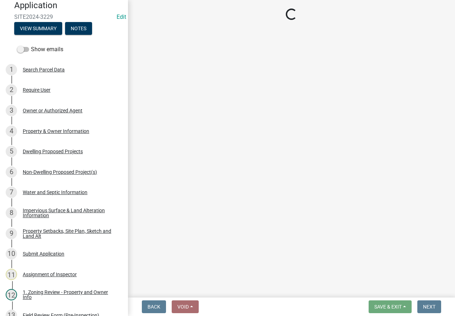
select select "a4ce8fad-3c47-4e2b-9375-28a8f2ee630b"
select select "4421853d-5e11-4b64-95ec-6c47066881cc"
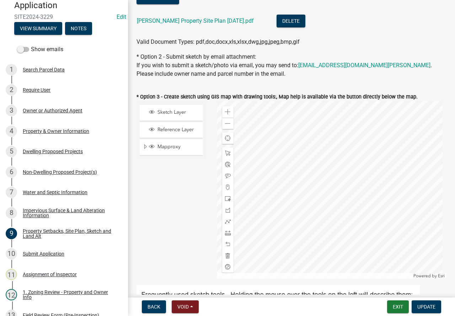
scroll to position [249, 0]
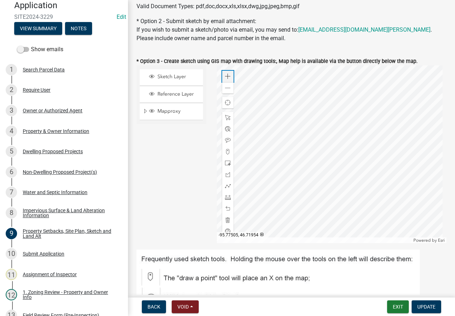
click at [228, 74] on span at bounding box center [228, 77] width 6 height 6
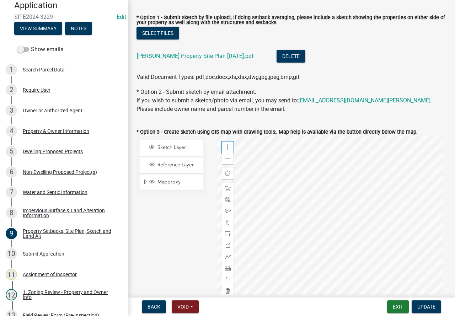
scroll to position [178, 0]
click at [184, 54] on link "VAN RADEN Property Site Plan 08-04-2024.pdf" at bounding box center [195, 56] width 117 height 7
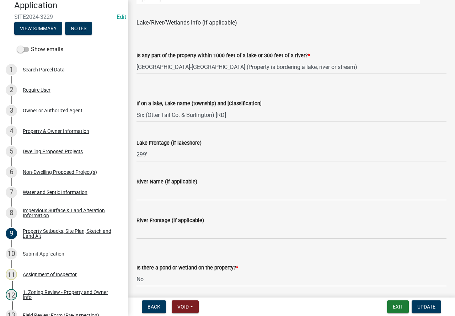
scroll to position [605, 0]
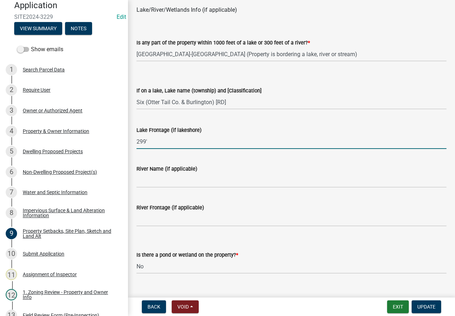
drag, startPoint x: 156, startPoint y: 140, endPoint x: 126, endPoint y: 145, distance: 30.9
click at [126, 145] on div "Zoning-Site Permit Application SITE2024-3229 Edit View Summary Notes Show email…" at bounding box center [227, 158] width 455 height 316
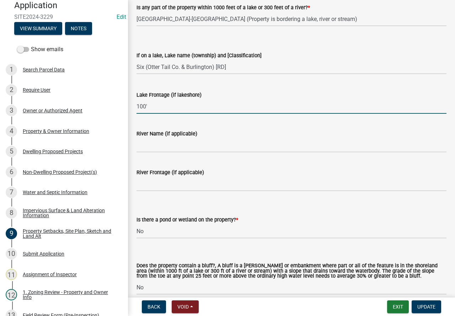
scroll to position [640, 0]
type input "100'"
click at [167, 148] on input "River Name (if applicable)" at bounding box center [292, 145] width 310 height 15
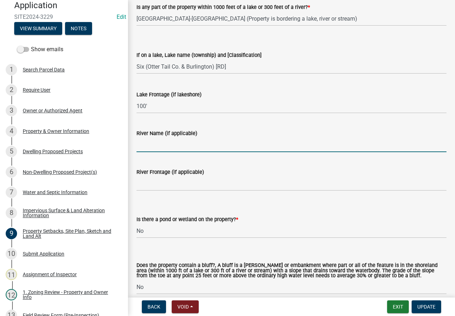
type input "N/A"
click at [166, 183] on input "River Frontage (if applicable)" at bounding box center [292, 183] width 310 height 15
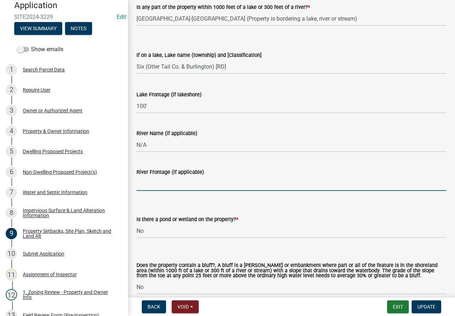
type input "N/A"
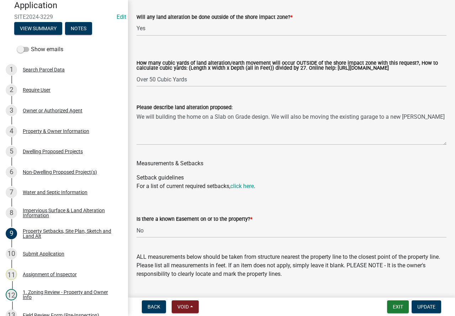
scroll to position [1174, 0]
click at [421, 128] on textarea "We will building the home on a Slab on Grade design. We will also be moving the…" at bounding box center [292, 127] width 310 height 33
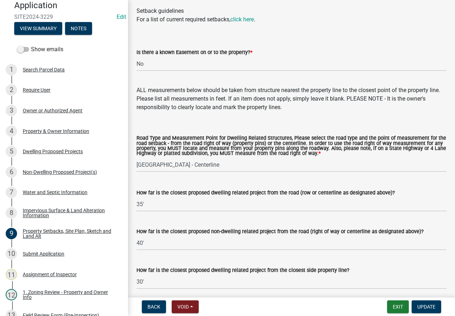
scroll to position [1352, 0]
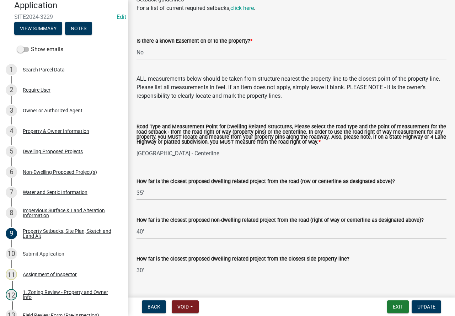
type textarea "We will building the home on a Slab on Grade design. We will also be moving the…"
click at [143, 197] on input "35'" at bounding box center [292, 193] width 310 height 15
type input "43'"
click at [216, 160] on select "Select Item... Private Easement - Right of Way Private Easement - Centerline Pu…" at bounding box center [292, 153] width 310 height 15
click at [230, 141] on label "Road Type and Measurement Point for Dwelling Related Structures, Please select …" at bounding box center [292, 134] width 310 height 21
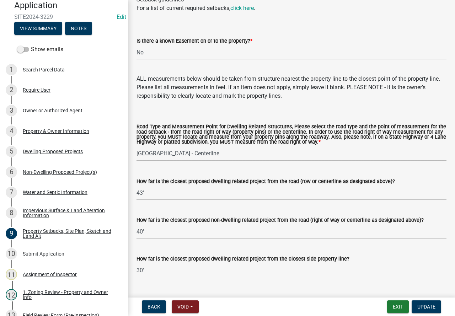
click at [230, 146] on select "Select Item... Private Easement - Right of Way Private Easement - Centerline Pu…" at bounding box center [292, 153] width 310 height 15
click at [192, 160] on select "Select Item... Private Easement - Right of Way Private Easement - Centerline Pu…" at bounding box center [292, 153] width 310 height 15
click at [137, 153] on select "Select Item... Private Easement - Right of Way Private Easement - Centerline Pu…" at bounding box center [292, 153] width 310 height 15
select select "1418c7e3-4054-4b00-84b5-d09b9560f30a"
drag, startPoint x: 169, startPoint y: 243, endPoint x: 132, endPoint y: 241, distance: 37.8
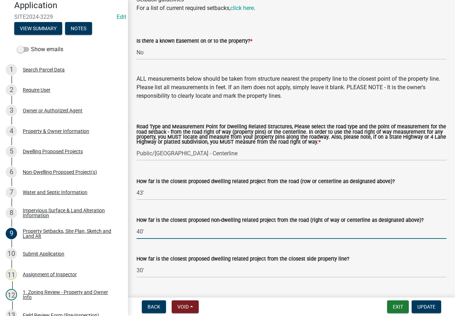
click at [132, 239] on div "How far is the closest proposed non-dwelling related project from the road (rig…" at bounding box center [291, 222] width 321 height 33
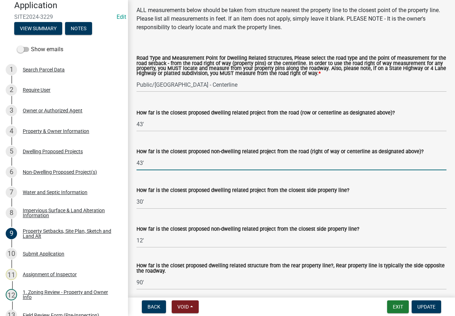
scroll to position [1423, 0]
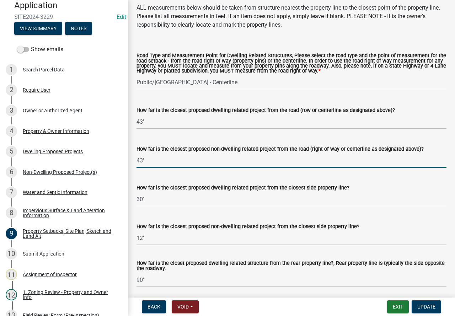
type input "43'"
click at [140, 207] on input "30'" at bounding box center [292, 199] width 310 height 15
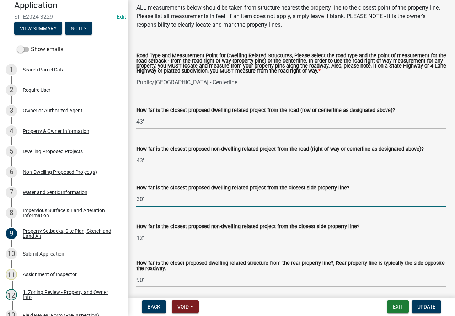
drag, startPoint x: 155, startPoint y: 208, endPoint x: 128, endPoint y: 207, distance: 26.7
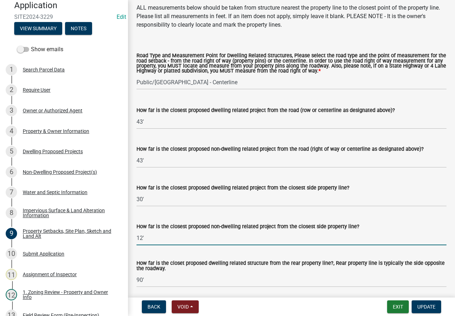
click at [155, 245] on input "12'" at bounding box center [292, 238] width 310 height 15
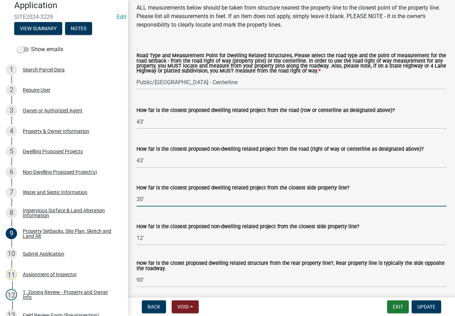
click at [138, 207] on input "30'" at bounding box center [292, 199] width 310 height 15
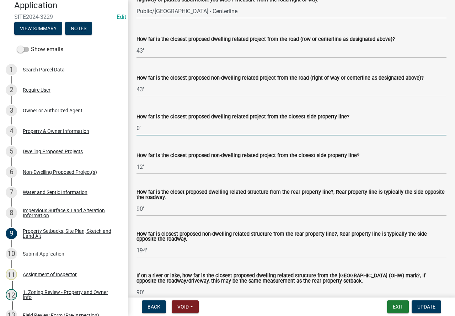
scroll to position [1529, 0]
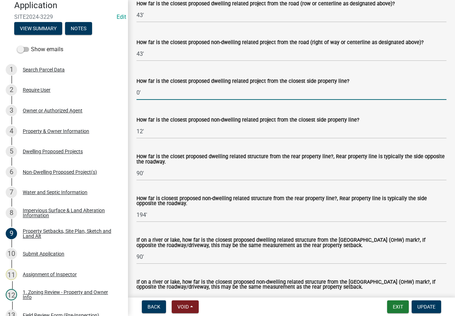
type input "0'"
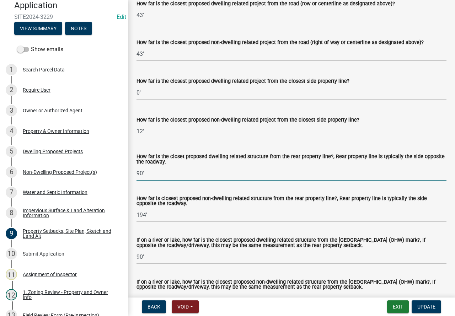
click at [143, 181] on input "90'" at bounding box center [292, 173] width 310 height 15
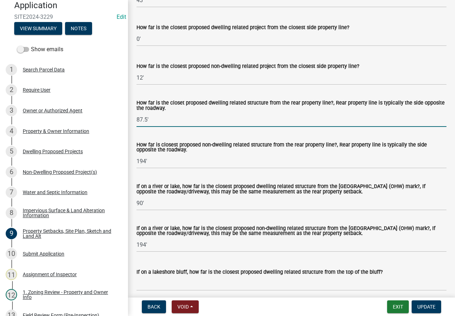
scroll to position [1601, 0]
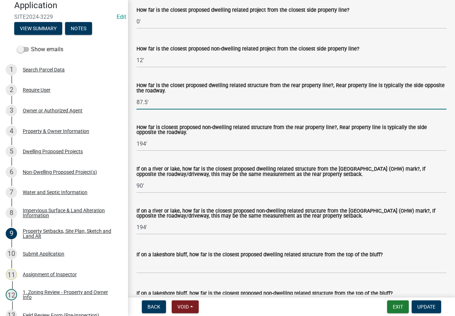
type input "87.5'"
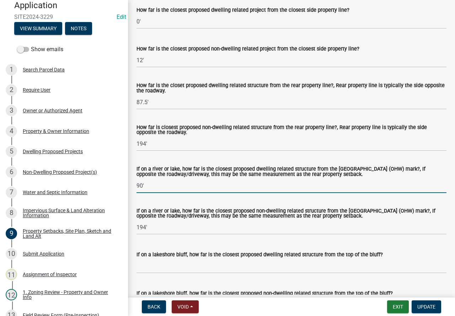
click at [142, 193] on input "90'" at bounding box center [292, 186] width 310 height 15
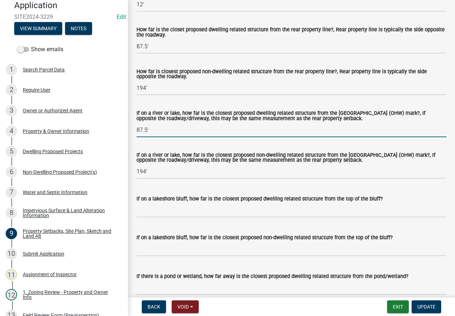
scroll to position [1778, 0]
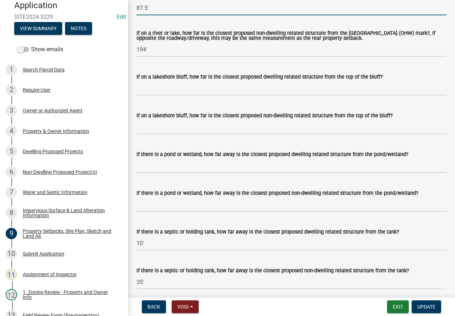
type input "87.5'"
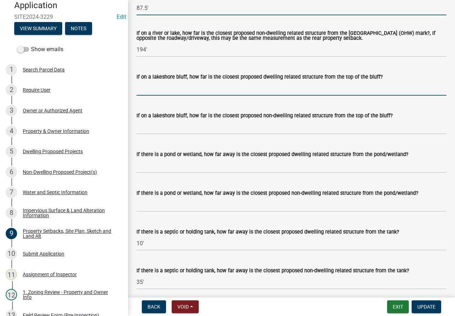
click at [154, 91] on input "If on a lakeshore bluff, how far is the closest proposed dwelling related struc…" at bounding box center [292, 88] width 310 height 15
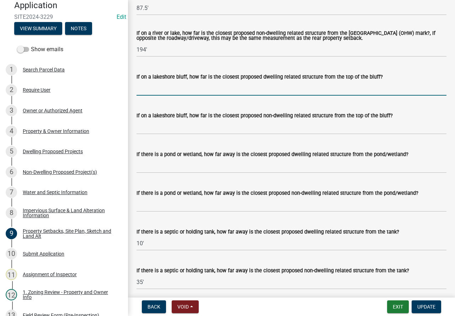
type input "N/A"
click at [179, 134] on input "If on a lakeshore bluff, how far is the closest proposed non-dwelling related s…" at bounding box center [292, 127] width 310 height 15
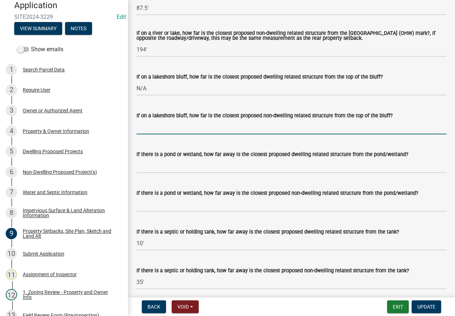
type input "N/A"
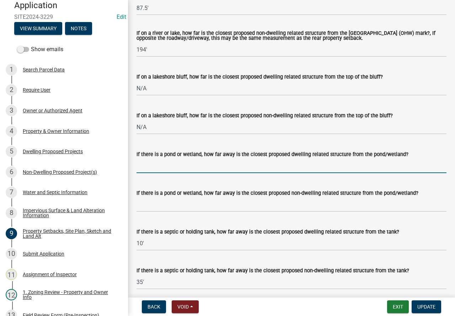
click at [179, 173] on input "If there is a pond or wetland, how far away is the closest proposed dwelling re…" at bounding box center [292, 166] width 310 height 15
type input "N/A"
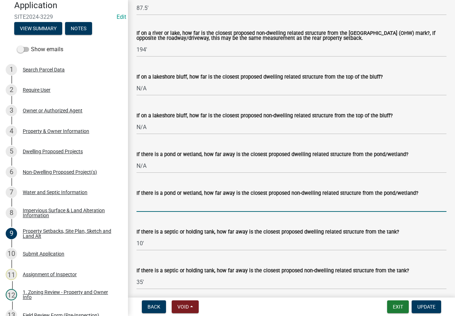
click at [178, 212] on input "If there is a pond or wetland, how far away is the closest proposed non-dwellin…" at bounding box center [292, 204] width 310 height 15
type input "N/A"
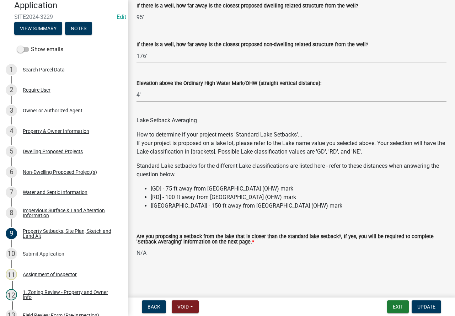
scroll to position [2169, 0]
click at [209, 255] on select "Select Item... Yes No N/A" at bounding box center [292, 253] width 310 height 15
click at [137, 246] on select "Select Item... Yes No N/A" at bounding box center [292, 253] width 310 height 15
select select "f51aecae-0421-4f67-bd2d-0cff8a85c7cd"
click at [420, 309] on span "Update" at bounding box center [427, 307] width 18 height 6
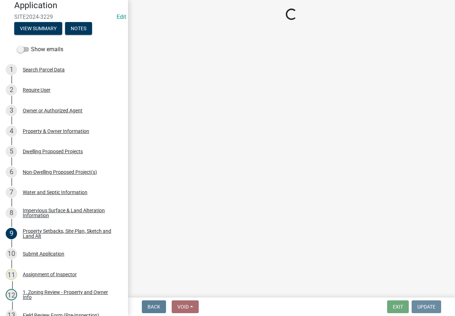
scroll to position [0, 0]
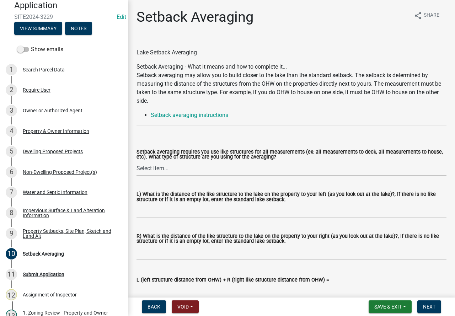
click at [223, 166] on select "Select Item... Deck to Deck House to House Garage to Garage Patio to Patio Shed…" at bounding box center [292, 168] width 310 height 15
click at [137, 161] on select "Select Item... Deck to Deck House to House Garage to Garage Patio to Patio Shed…" at bounding box center [292, 168] width 310 height 15
select select "329572f6-75bd-4676-be69-7dda04ea5a2b"
click at [289, 217] on input "L) What is the distance of the like structure to the lake on the property to yo…" at bounding box center [292, 211] width 310 height 15
type input "75"
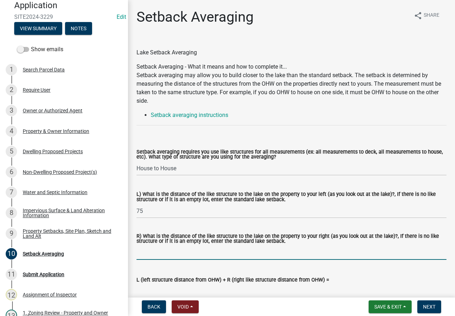
click at [170, 255] on input "R) What is the distance of the like structure to the lake on the property to yo…" at bounding box center [292, 252] width 310 height 15
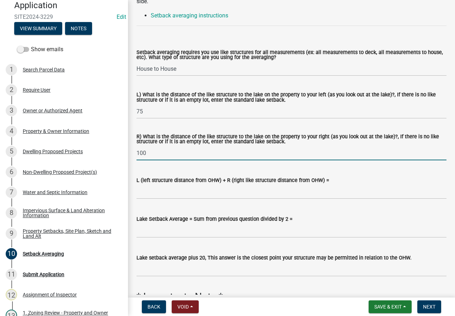
scroll to position [107, 0]
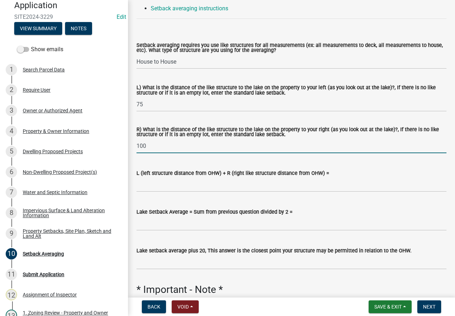
type input "100"
click at [200, 190] on input "L (left structure distance from OHW) + R (right like structure distance from OH…" at bounding box center [292, 184] width 310 height 15
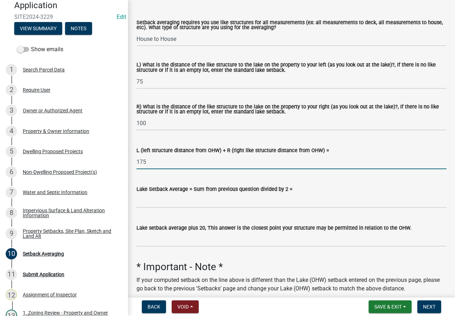
scroll to position [162, 0]
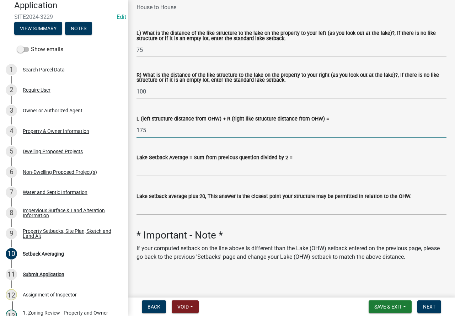
type input "175"
click at [196, 211] on input "Lake setback average plus 20, This answer is the closest point your structure m…" at bounding box center [292, 208] width 310 height 15
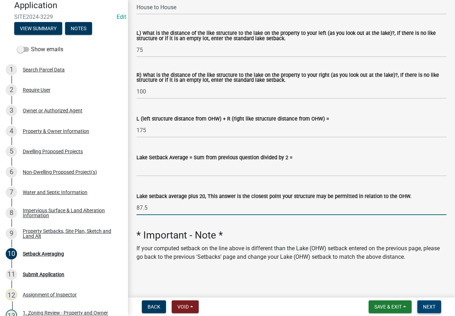
type input "87.5"
click at [433, 301] on button "Next" at bounding box center [430, 307] width 24 height 13
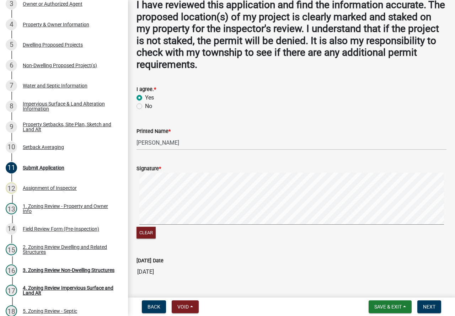
scroll to position [124, 0]
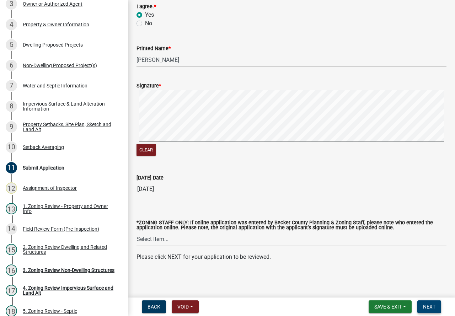
click at [421, 304] on button "Next" at bounding box center [430, 307] width 24 height 13
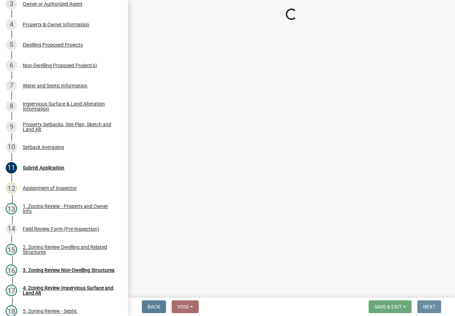
scroll to position [0, 0]
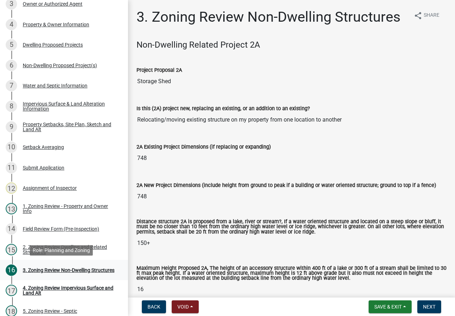
click at [78, 268] on div "3. Zoning Review Non-Dwelling Structures" at bounding box center [69, 270] width 92 height 5
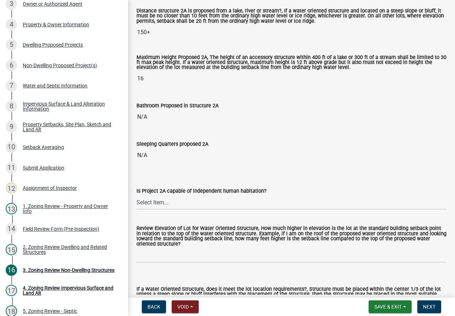
scroll to position [213, 0]
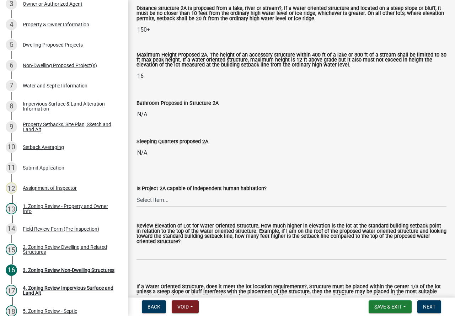
click at [188, 202] on select "Select Item... Yes No N/A" at bounding box center [292, 200] width 310 height 15
click at [137, 193] on select "Select Item... Yes No N/A" at bounding box center [292, 200] width 310 height 15
select select "2fe0a161-8217-4815-9ba4-414222f248ef"
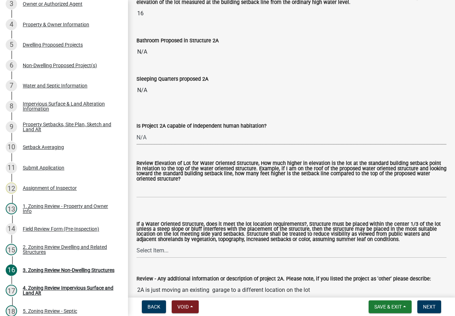
scroll to position [320, 0]
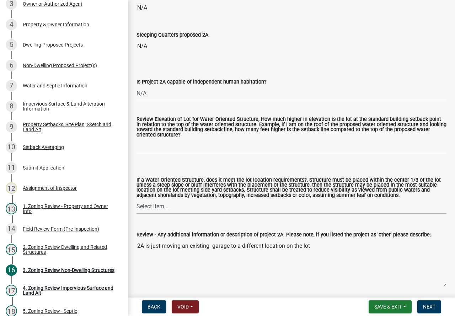
click at [182, 210] on select "Select Item... Not a Water Oriented Structure Yes No" at bounding box center [292, 207] width 310 height 15
click at [137, 201] on select "Select Item... Not a Water Oriented Structure Yes No" at bounding box center [292, 207] width 310 height 15
select select "5e5a1a43-a57c-433a-8128-35b9326238e3"
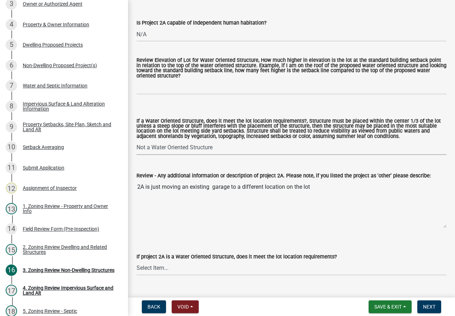
scroll to position [391, 0]
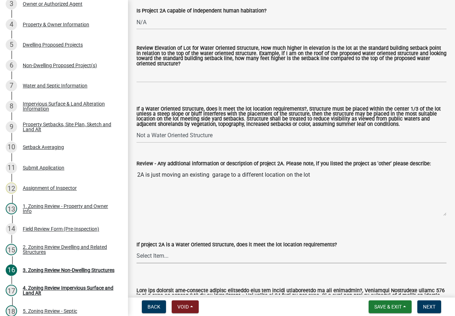
click at [174, 260] on select "Select Item... Not a water oriented structure Yes No" at bounding box center [292, 256] width 310 height 15
click at [137, 250] on select "Select Item... Not a water oriented structure Yes No" at bounding box center [292, 256] width 310 height 15
select select "223718f0-5ac7-44a0-9707-5d191da7cdfb"
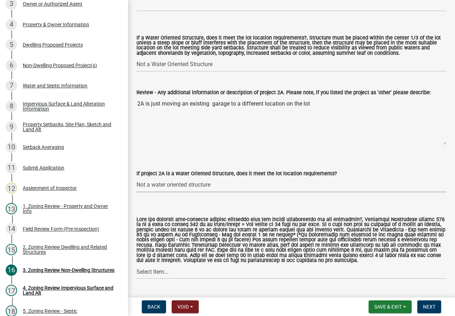
scroll to position [498, 0]
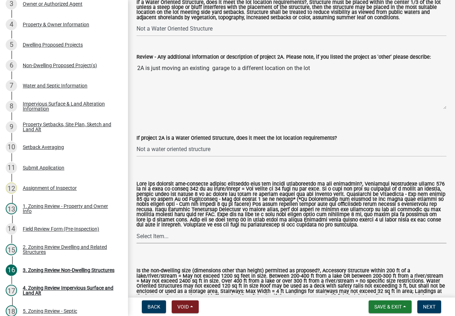
drag, startPoint x: 175, startPoint y: 239, endPoint x: 173, endPoint y: 245, distance: 6.6
click at [174, 239] on select "Select Item... Yes No N/A" at bounding box center [292, 236] width 310 height 15
click at [137, 231] on select "Select Item... Yes No N/A" at bounding box center [292, 236] width 310 height 15
select select "11273f80-b661-4893-b6ee-de0b52aa8284"
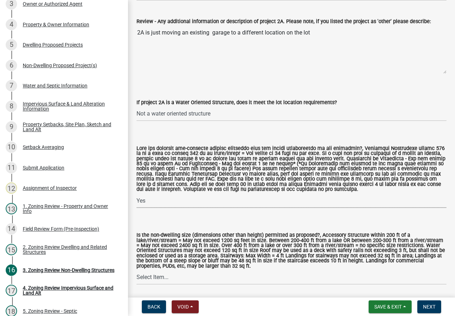
scroll to position [569, 0]
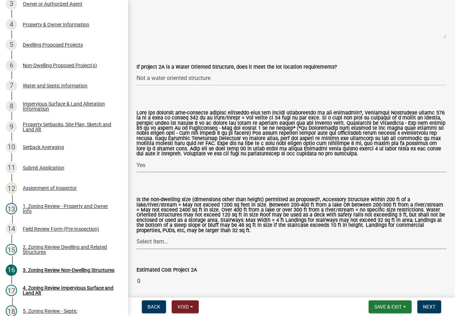
click at [172, 243] on select "Select Item... Yes No" at bounding box center [292, 242] width 310 height 15
click at [137, 237] on select "Select Item... Yes No" at bounding box center [292, 242] width 310 height 15
select select "08924a8d-620f-42ce-8de3-94388368b842"
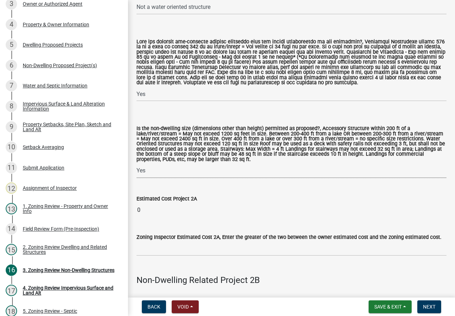
scroll to position [676, 0]
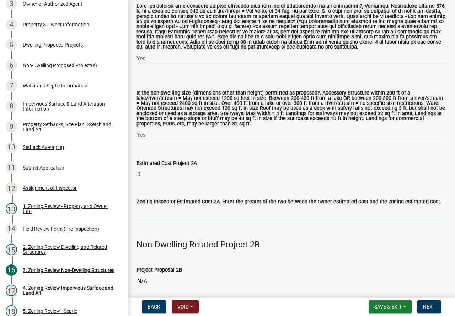
click at [172, 219] on input "text" at bounding box center [292, 213] width 310 height 15
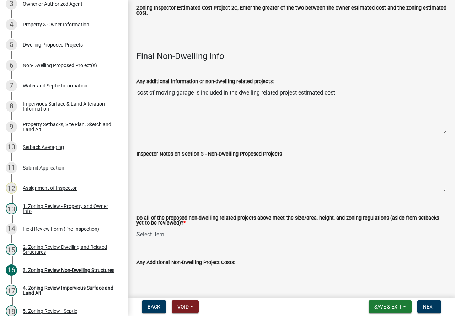
scroll to position [2490, 0]
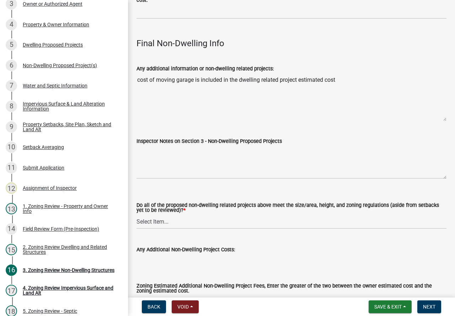
type input "0"
click at [195, 227] on select "Select Item... Yes No N/A" at bounding box center [292, 221] width 310 height 15
click at [137, 222] on select "Select Item... Yes No N/A" at bounding box center [292, 221] width 310 height 15
select select "70869821-7738-4560-8d2e-4f353ca78bb3"
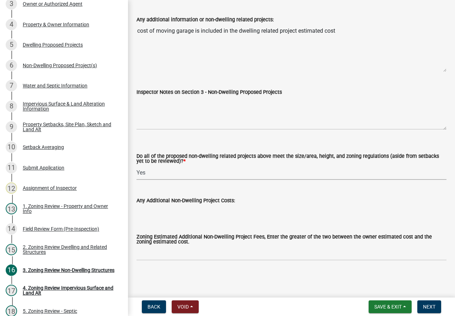
scroll to position [2547, 0]
click at [435, 310] on span "Next" at bounding box center [429, 307] width 12 height 6
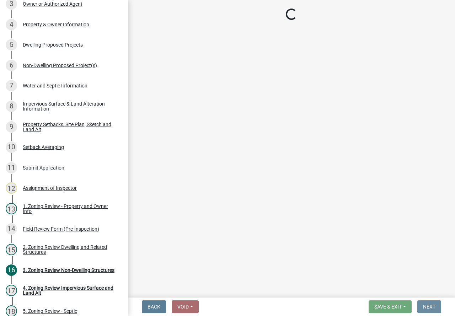
scroll to position [0, 0]
select select "bbc84f88-1c9e-4c06-bbd0-95e5e078d214"
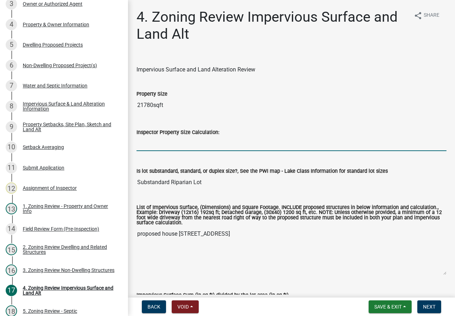
click at [165, 141] on input "Inspector Property Size Calculation:" at bounding box center [292, 144] width 310 height 15
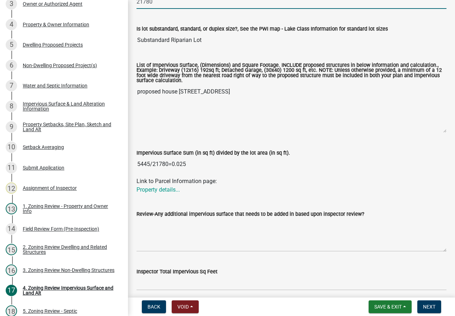
scroll to position [178, 0]
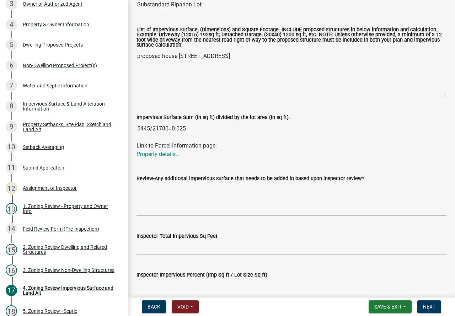
type input "21780"
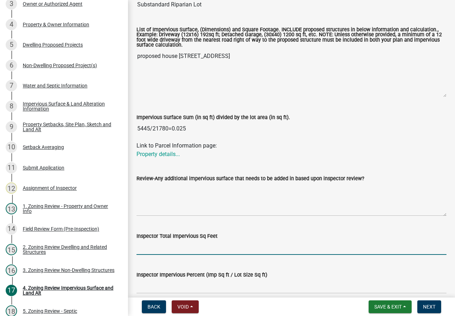
click at [203, 248] on input "Inspector Total Impervious Sq Feet" at bounding box center [292, 247] width 310 height 15
type input "5445"
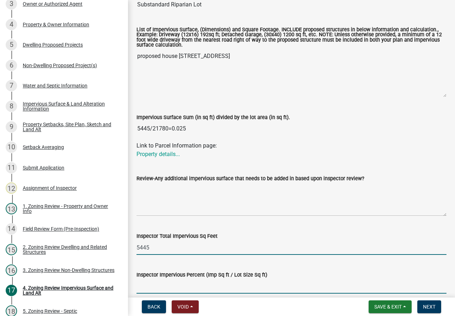
click at [198, 281] on input "Inspector Impervious Percent (Imp Sq ft / Lot Size Sq ft)" at bounding box center [292, 286] width 310 height 15
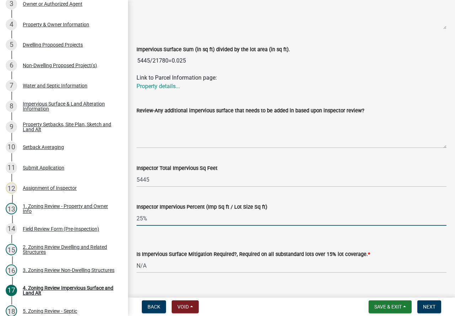
scroll to position [249, 0]
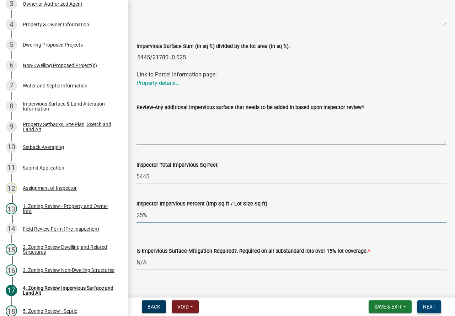
type input "25%"
click at [439, 310] on button "Next" at bounding box center [430, 307] width 24 height 13
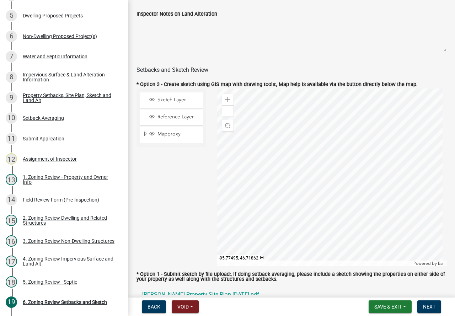
scroll to position [391, 0]
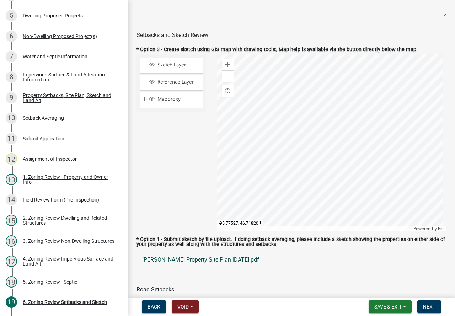
click at [221, 264] on link "VAN RADEN Property Site Plan 08-04-2024.pdf" at bounding box center [292, 259] width 310 height 17
click at [45, 261] on div "4. Zoning Review Impervious Surface and Land Alt" at bounding box center [70, 261] width 94 height 10
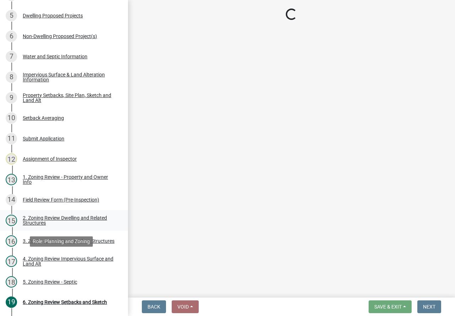
select select "bbc84f88-1c9e-4c06-bbd0-95e5e078d214"
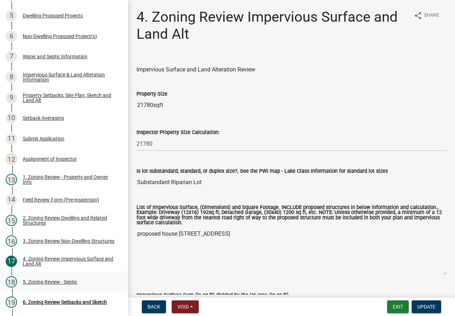
click at [60, 282] on div "5. Zoning Review - Septic" at bounding box center [50, 282] width 54 height 5
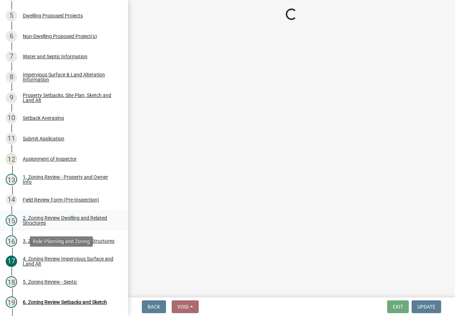
select select "88e1b38c-db99-4001-951c-6cc819154736"
select select "2fd537d7-74b1-4ff9-a84c-837cf5598f43"
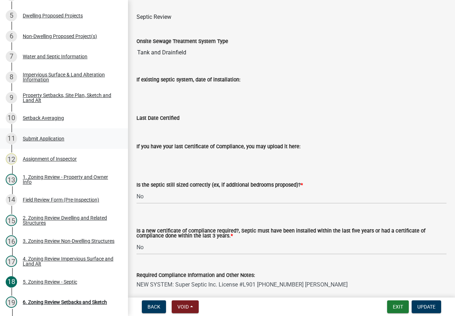
scroll to position [87, 0]
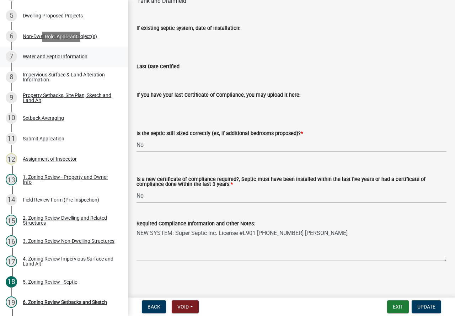
click at [51, 57] on div "Water and Septic Information" at bounding box center [55, 56] width 65 height 5
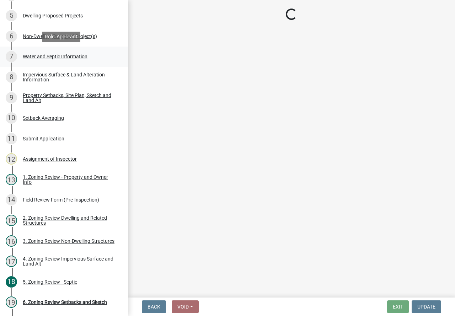
scroll to position [0, 0]
select select "9c51a48b-0bee-4836-8d5c-beab6e77ad2a"
select select "25b8aef2-9eed-4c0f-8836-08d4b8d082b1"
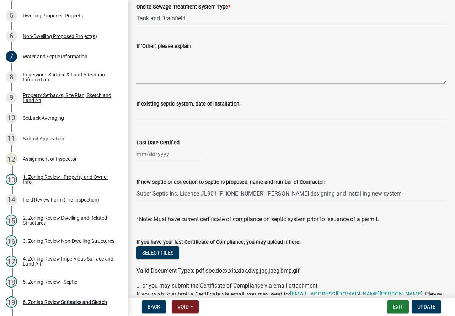
scroll to position [178, 0]
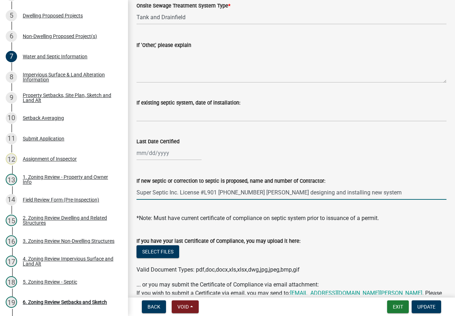
drag, startPoint x: 255, startPoint y: 192, endPoint x: 295, endPoint y: 193, distance: 39.8
click at [295, 193] on input "Super Septic Inc. License #L901 218 863-7500 Wayne Johnson designing and instal…" at bounding box center [292, 192] width 310 height 15
